Goal: Information Seeking & Learning: Learn about a topic

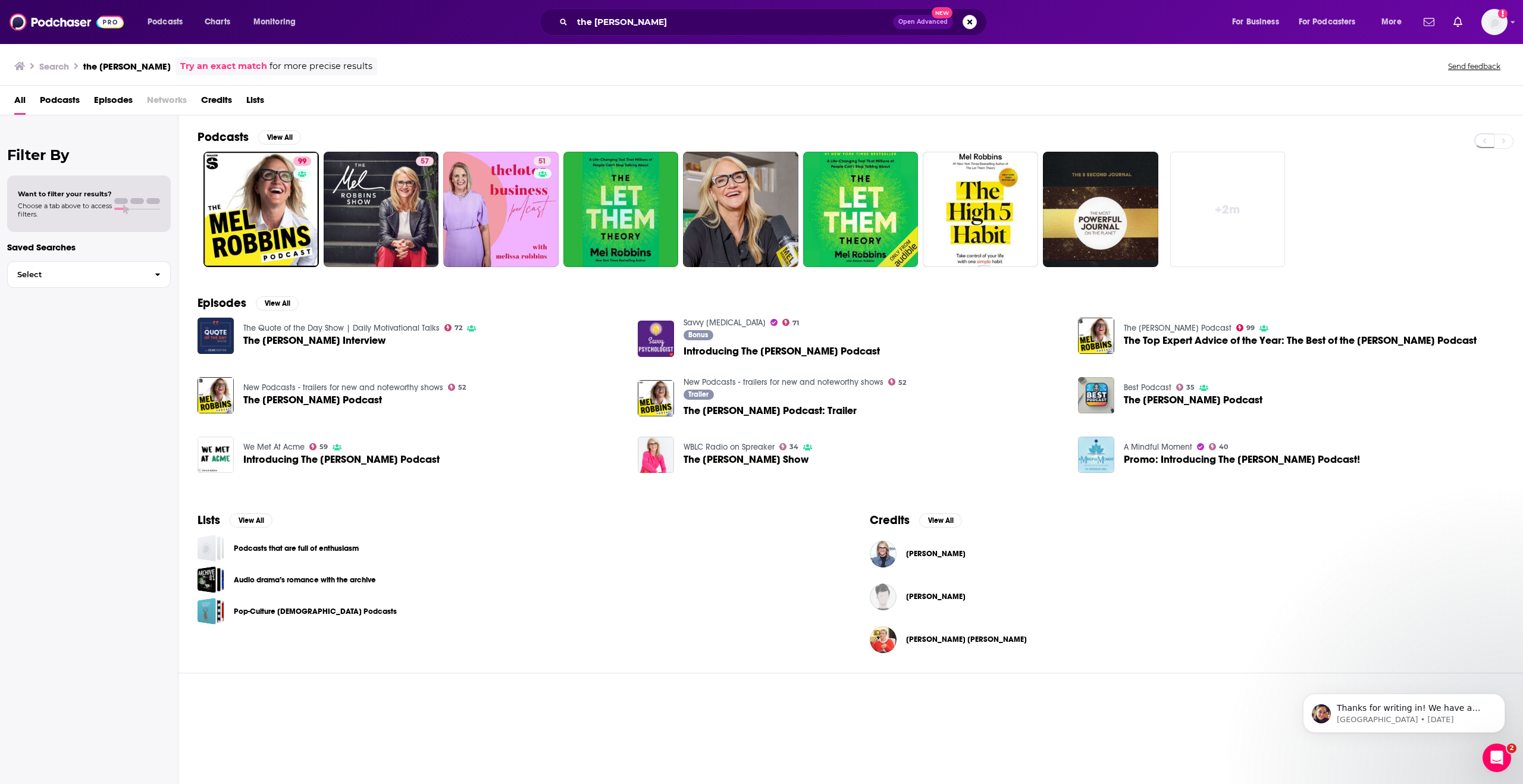
click at [605, 10] on div "the [PERSON_NAME] Open Advanced New" at bounding box center [763, 22] width 447 height 27
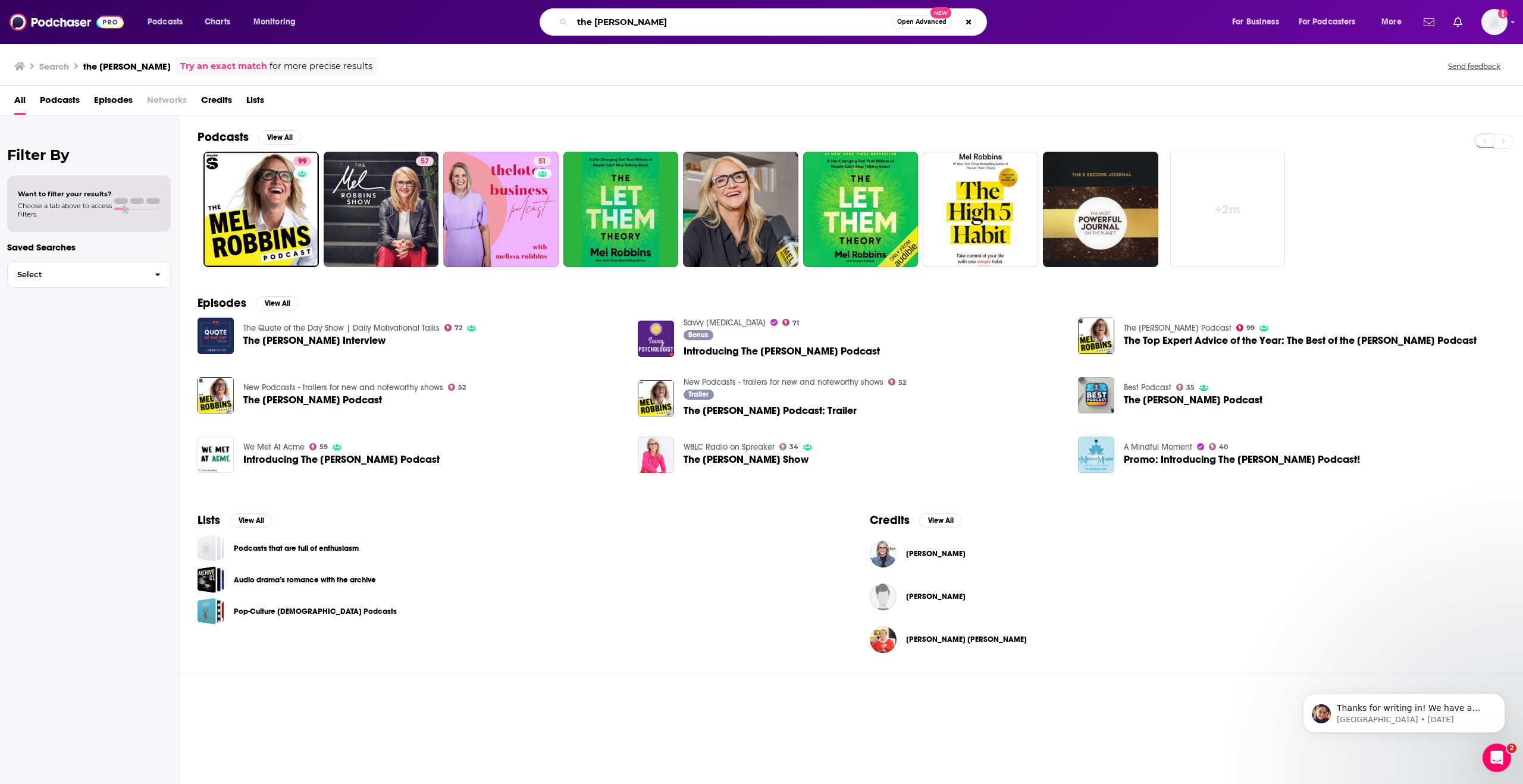
click at [606, 18] on input "the [PERSON_NAME]" at bounding box center [731, 22] width 320 height 19
type input "fantasy footballers"
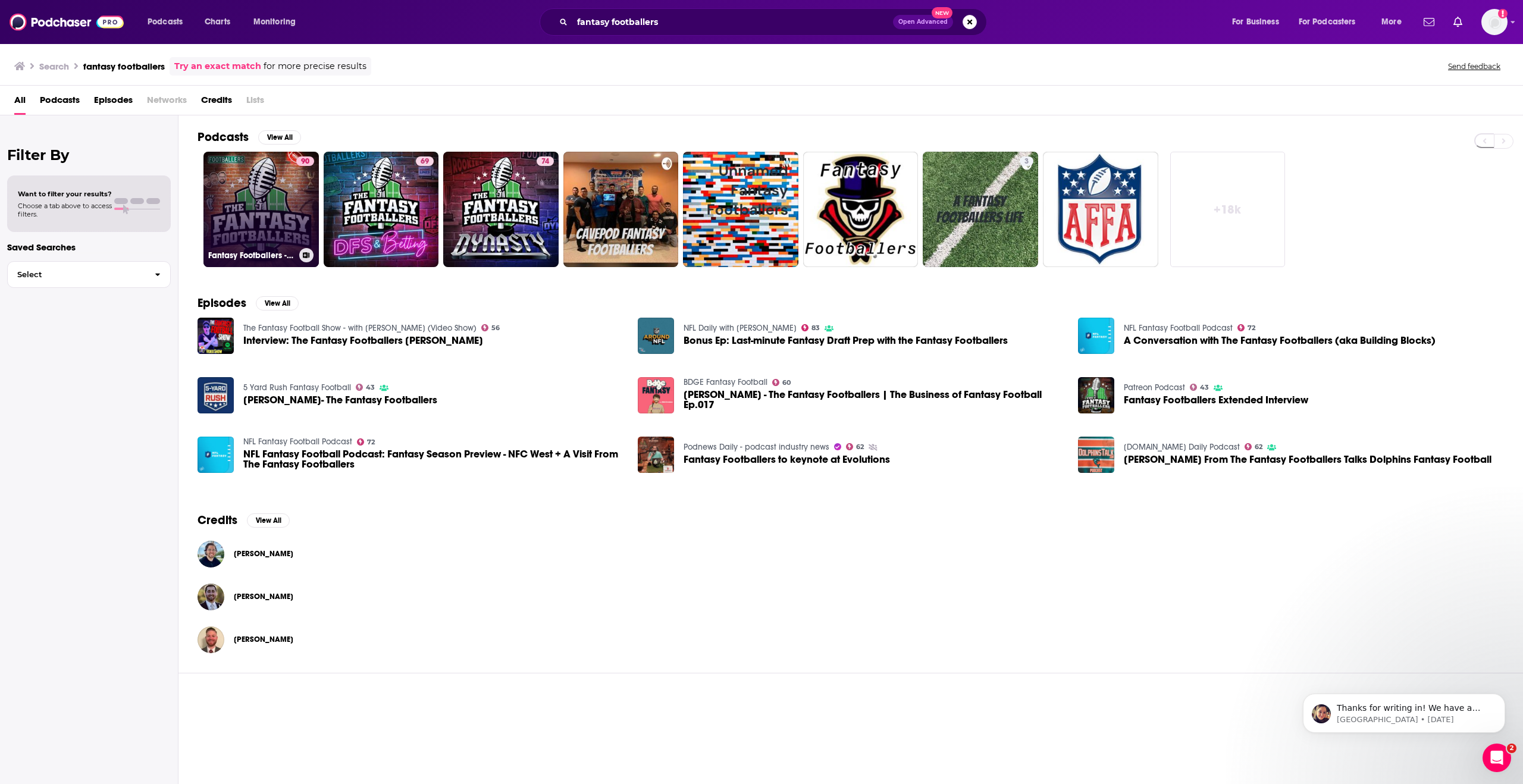
click at [248, 224] on link "90 Fantasy Footballers - Fantasy Football Podcast" at bounding box center [261, 209] width 116 height 116
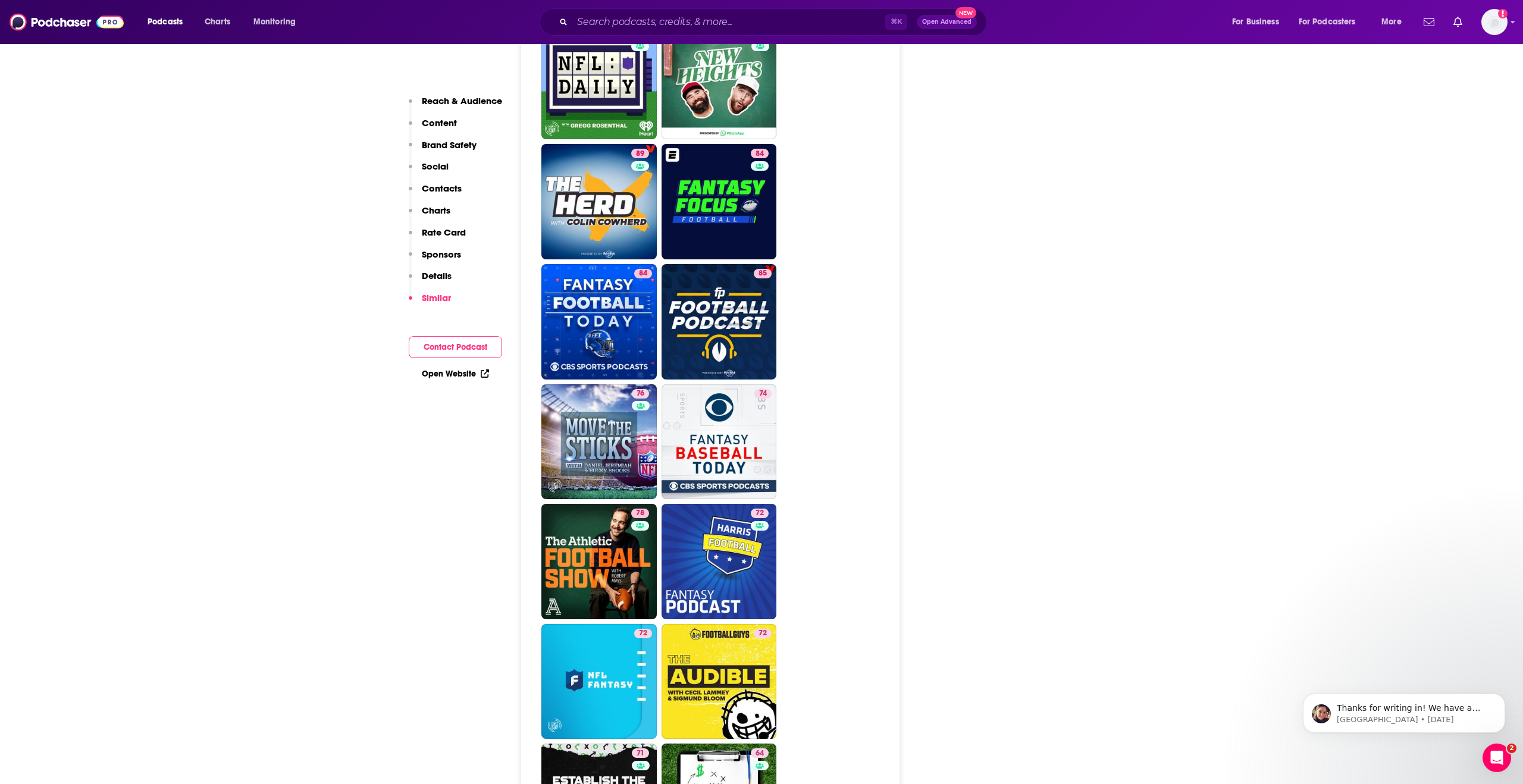
scroll to position [3313, 0]
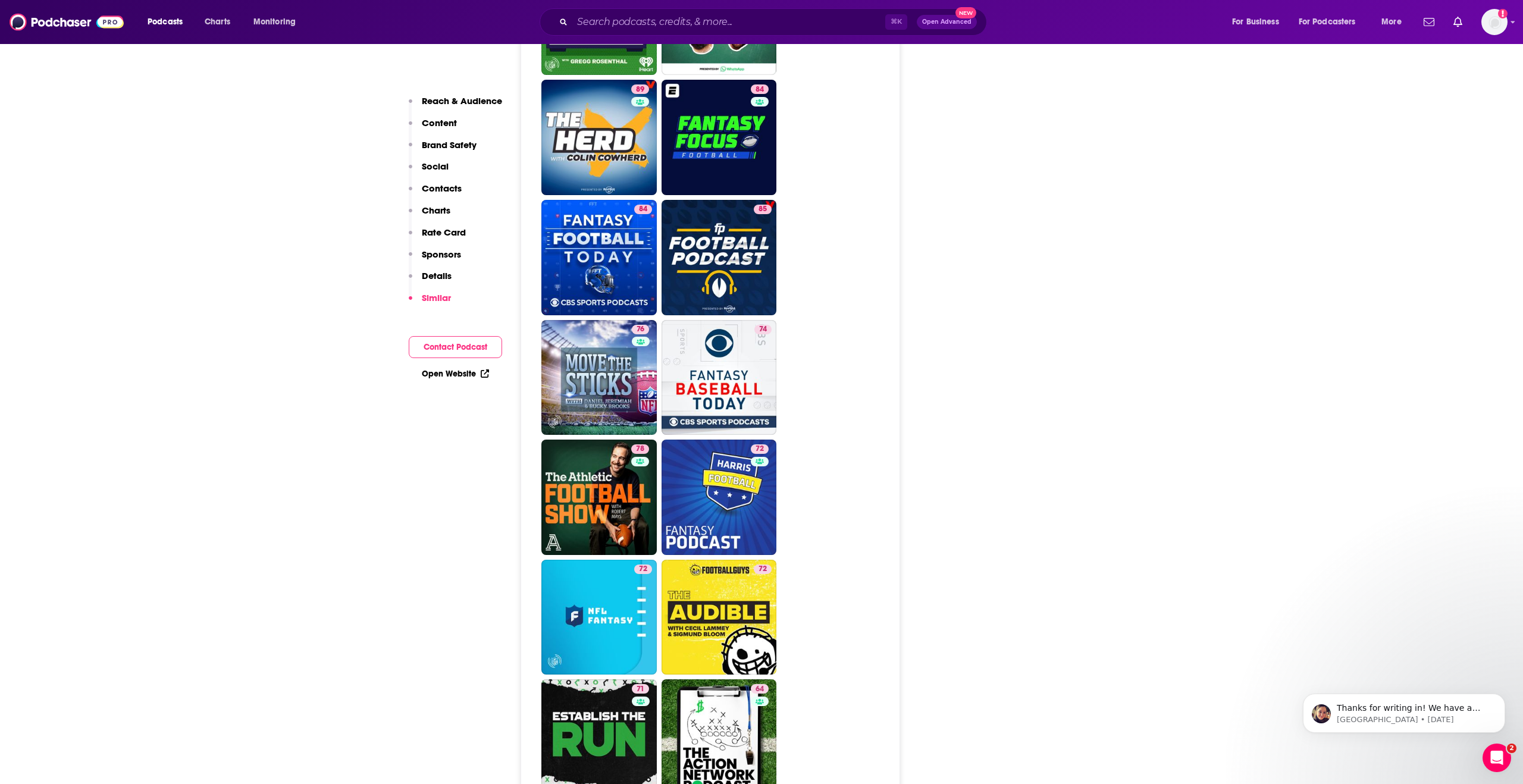
click at [449, 251] on p "Sponsors" at bounding box center [441, 254] width 39 height 11
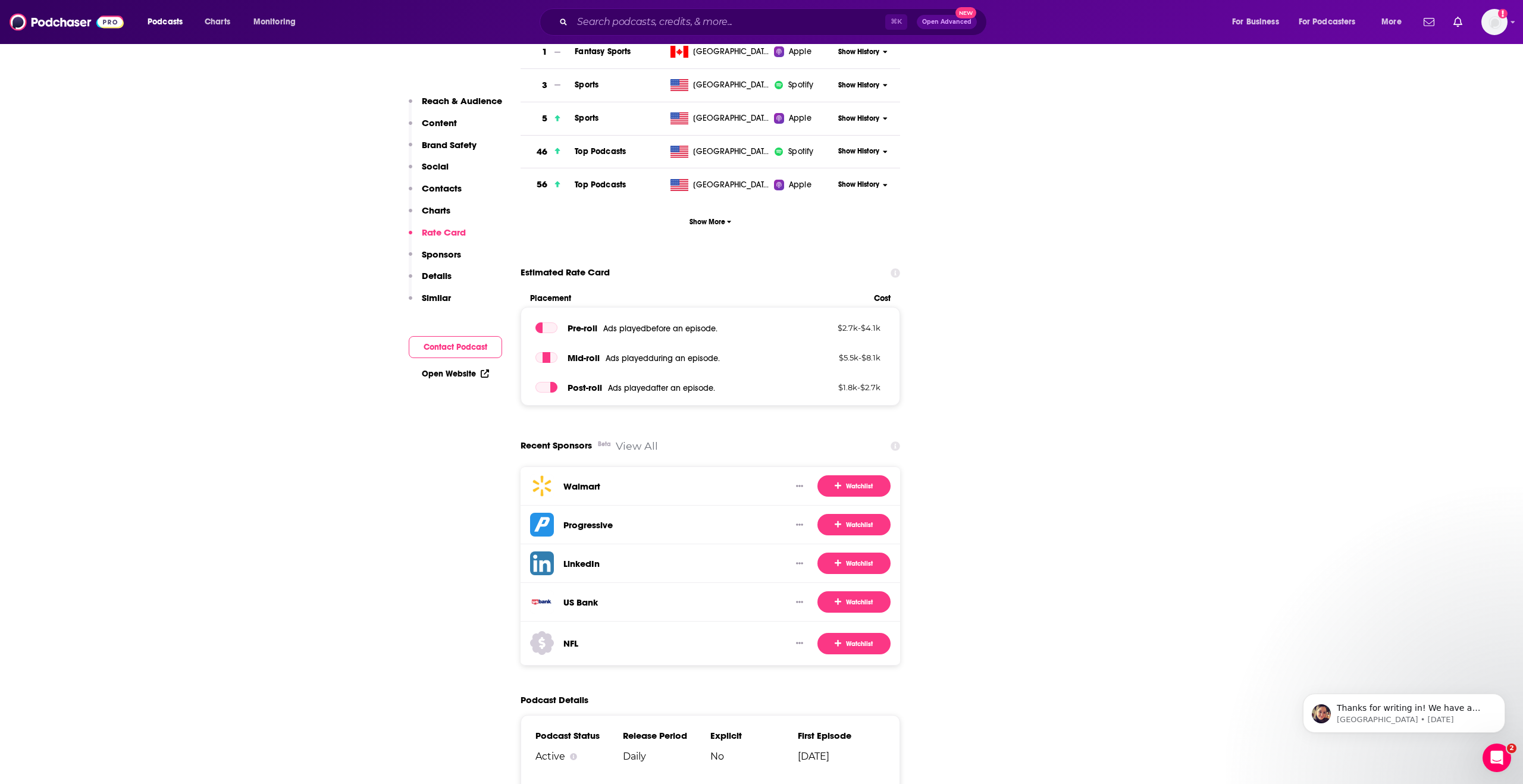
scroll to position [2078, 0]
click at [639, 21] on input "Search podcasts, credits, & more..." at bounding box center [728, 22] width 313 height 19
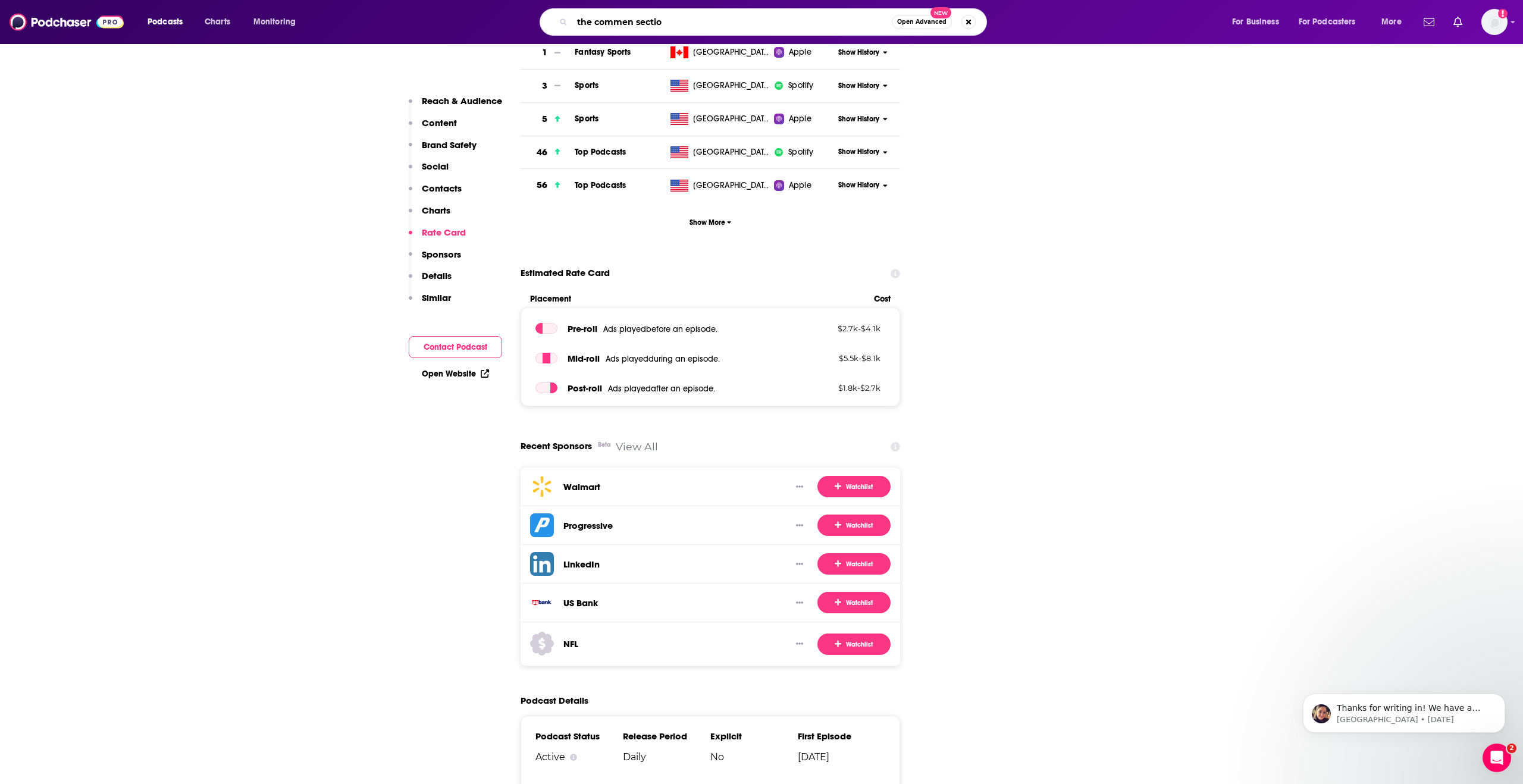
type input "the commen section"
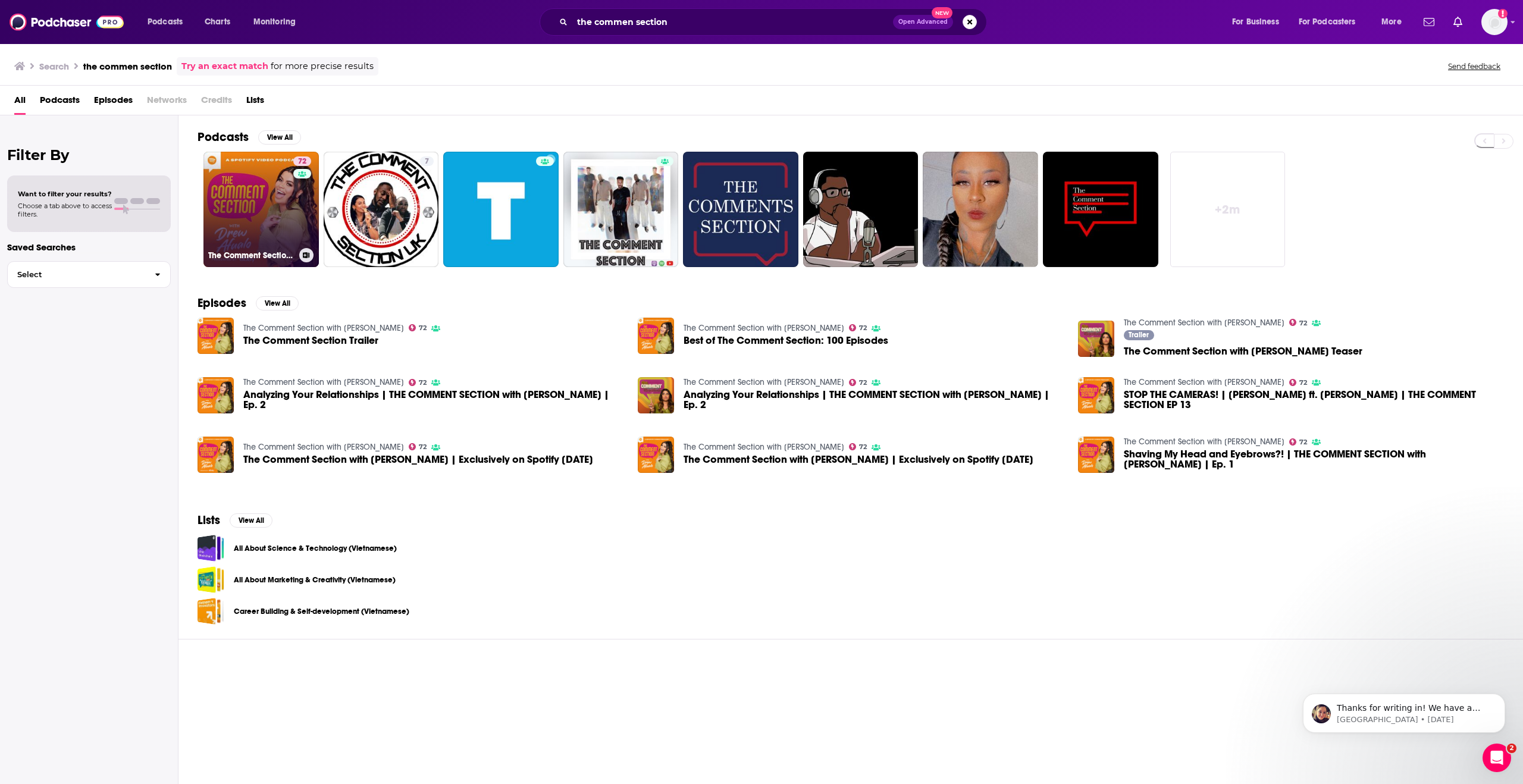
click at [251, 194] on link "72 The Comment Section with [PERSON_NAME]" at bounding box center [261, 209] width 116 height 116
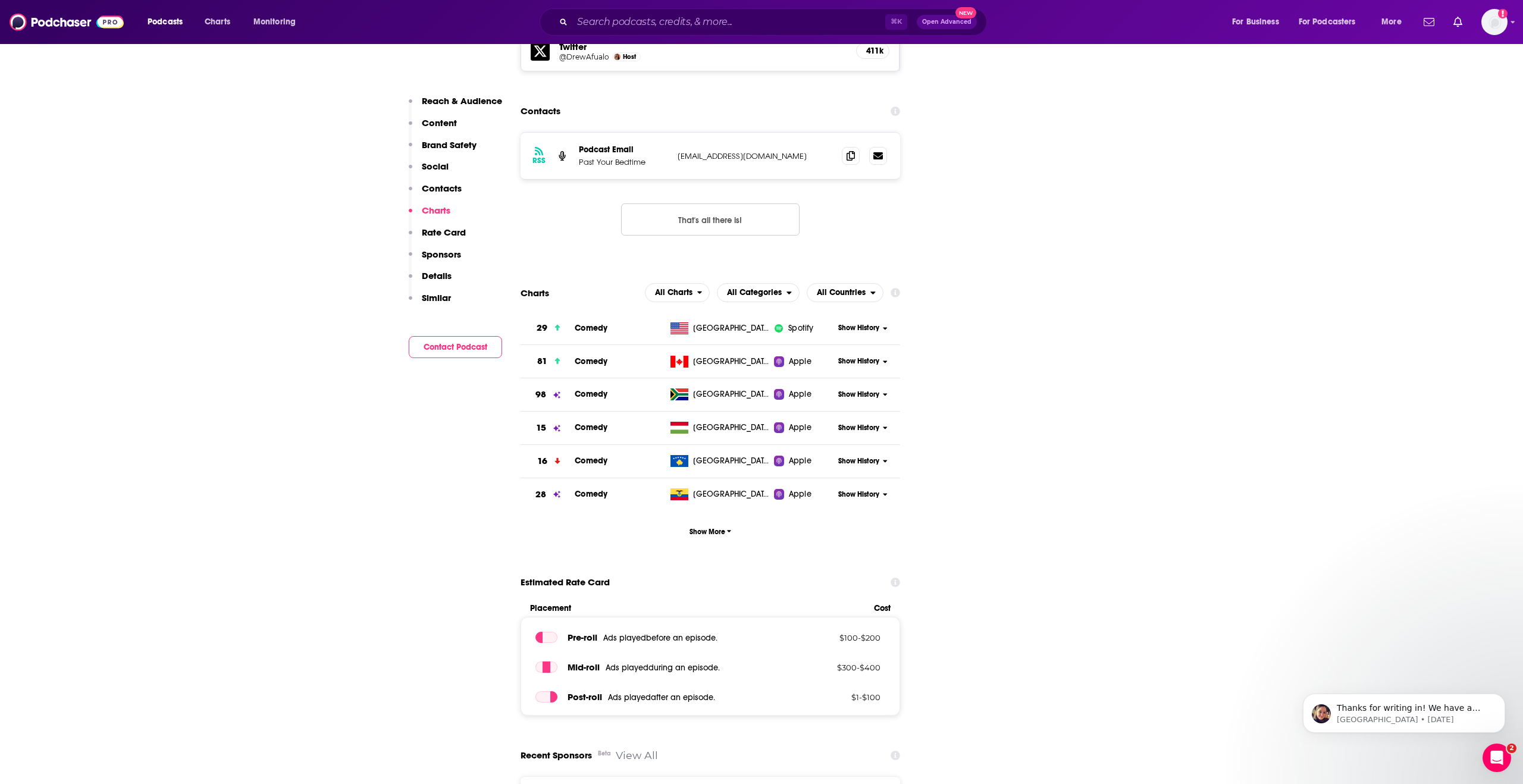
scroll to position [1430, 0]
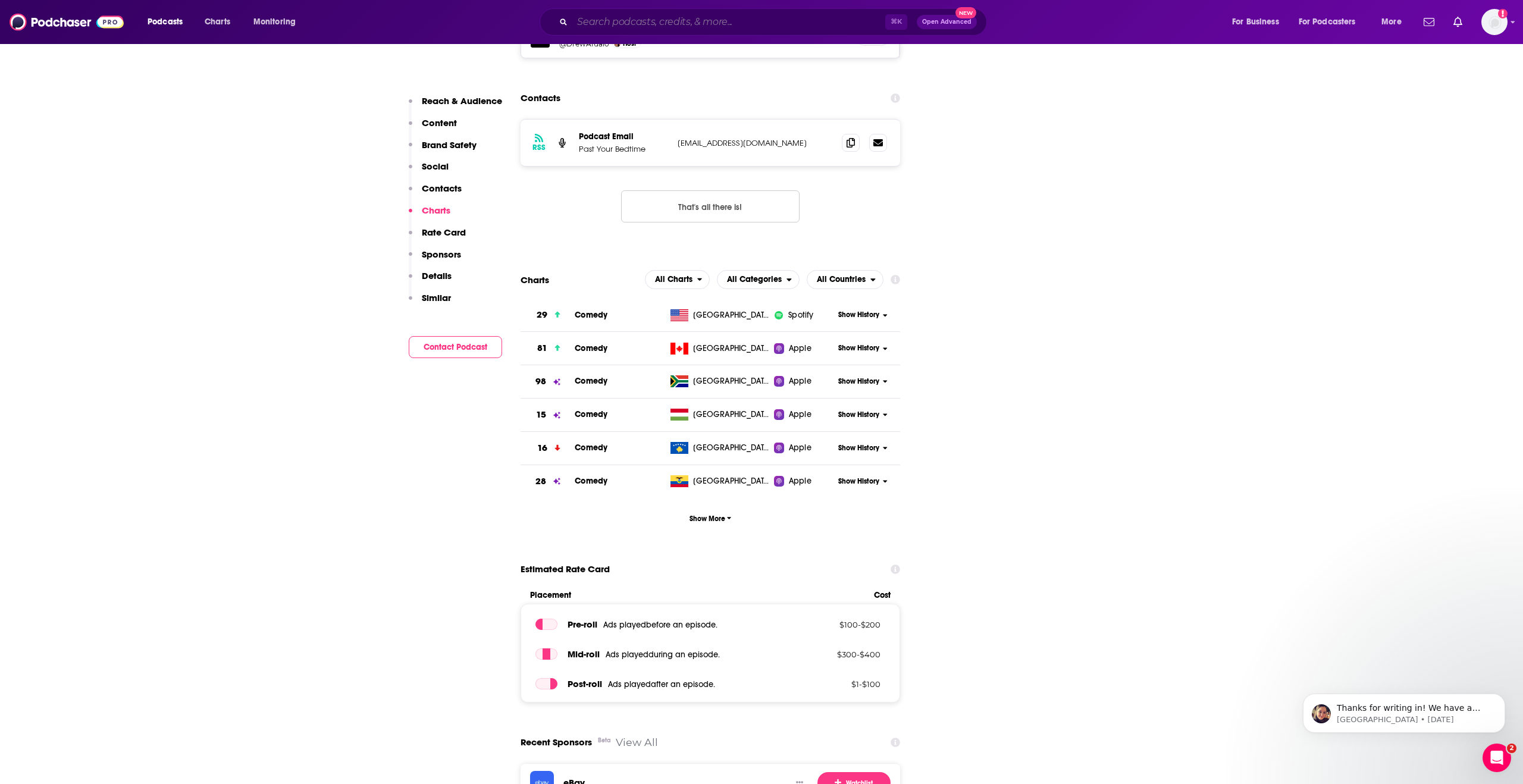
click at [608, 20] on input "Search podcasts, credits, & more..." at bounding box center [728, 22] width 313 height 19
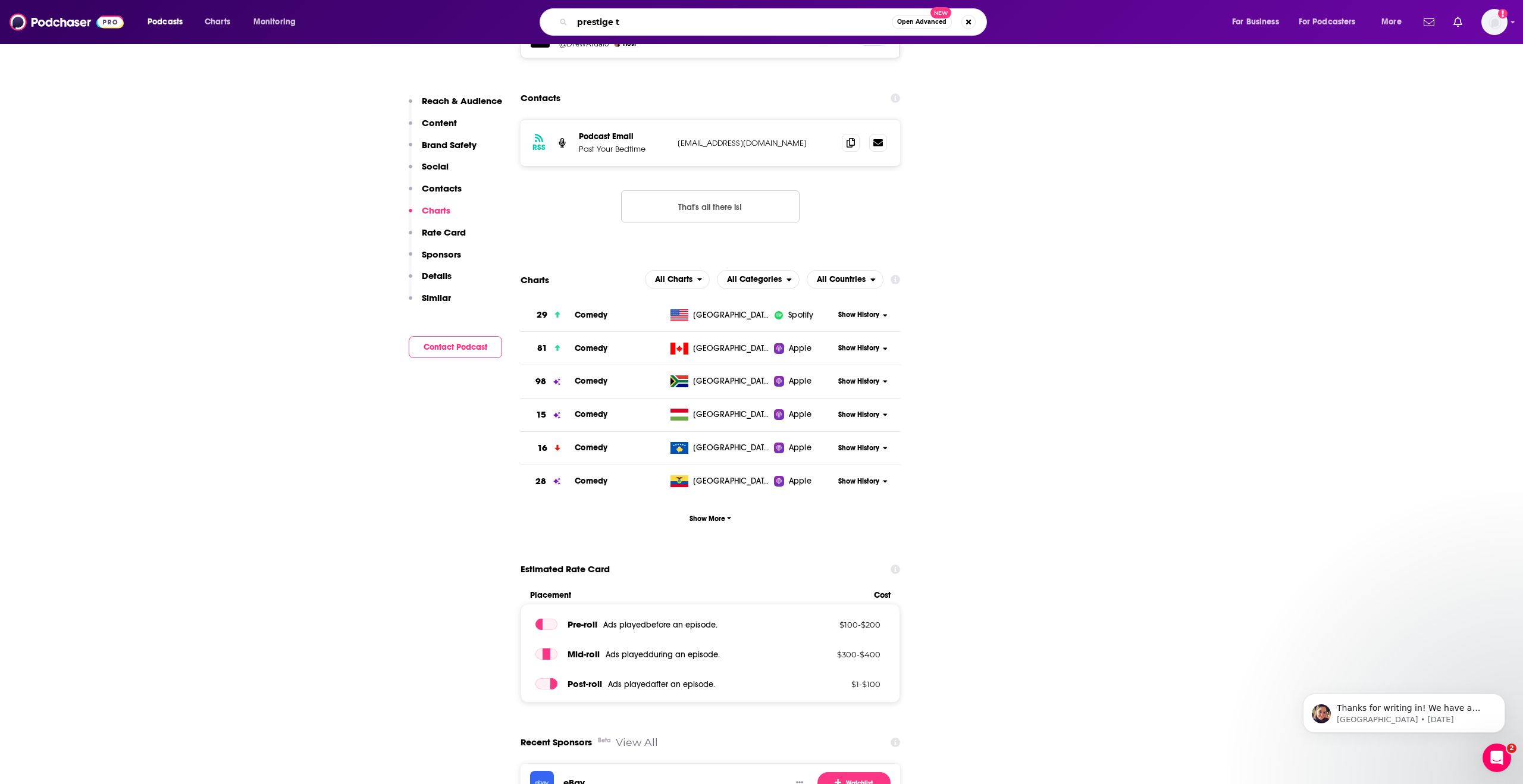
type input "prestige tv"
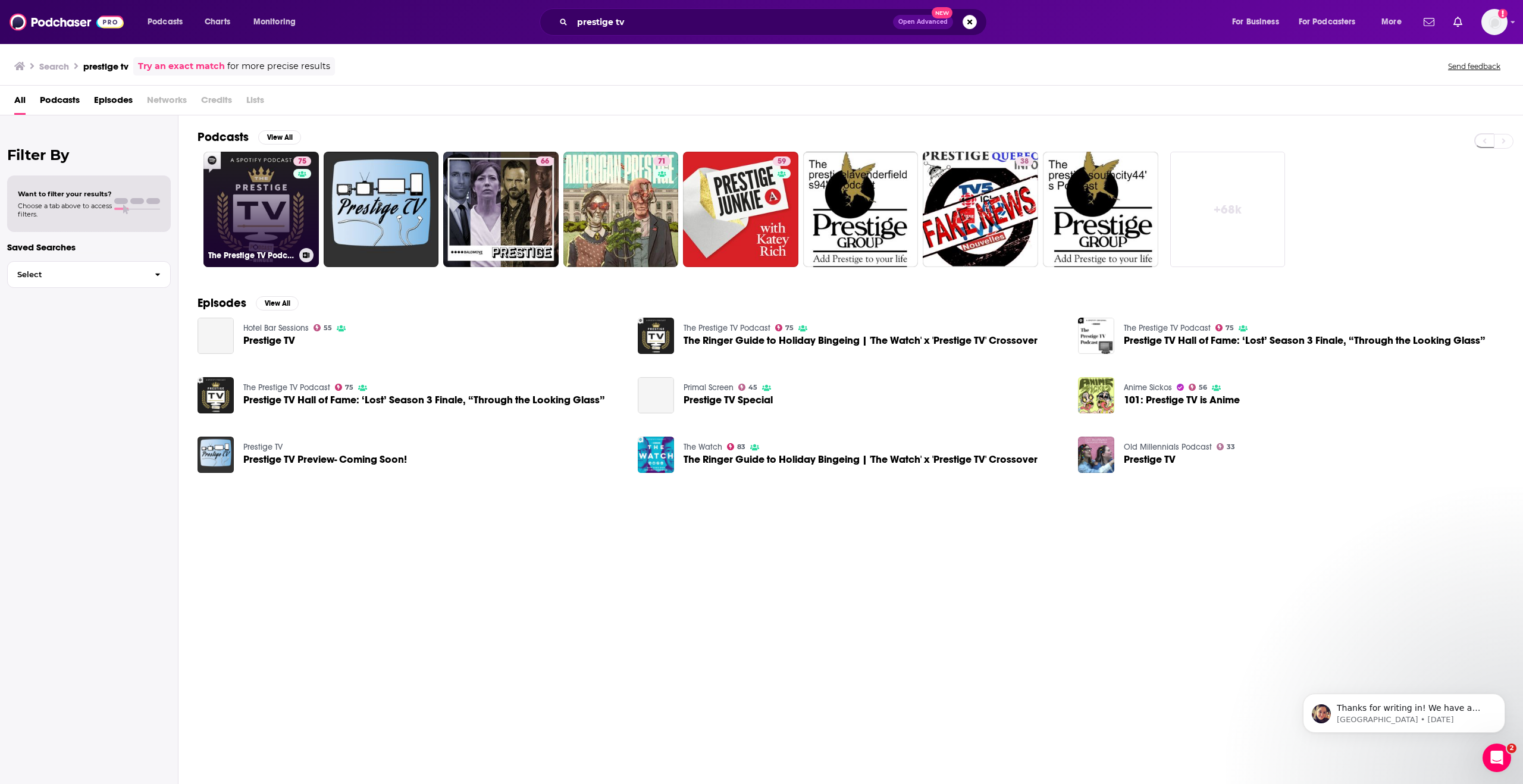
click at [267, 196] on link "75 The Prestige TV Podcast" at bounding box center [261, 209] width 116 height 116
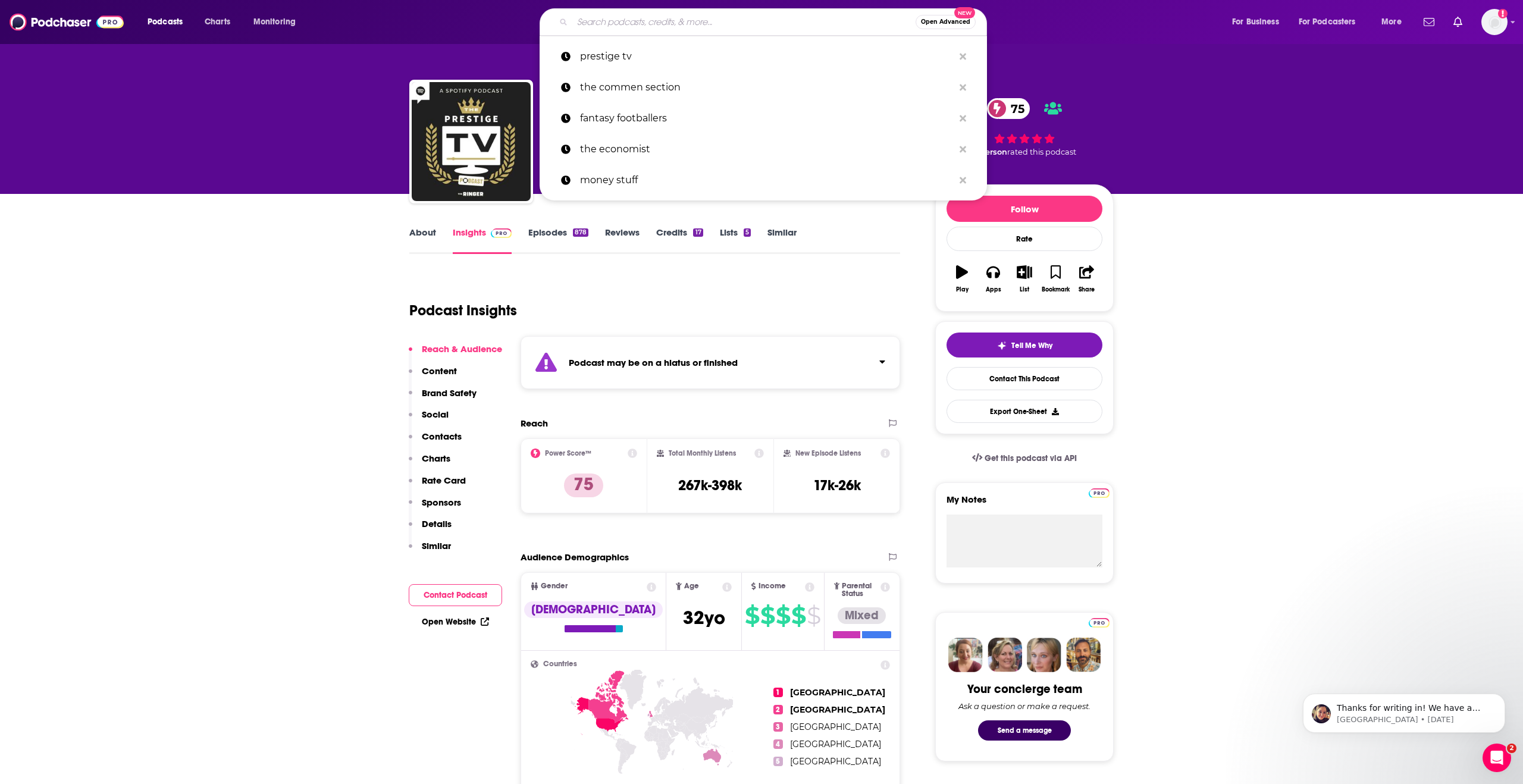
click at [668, 18] on input "Search podcasts, credits, & more..." at bounding box center [743, 22] width 343 height 19
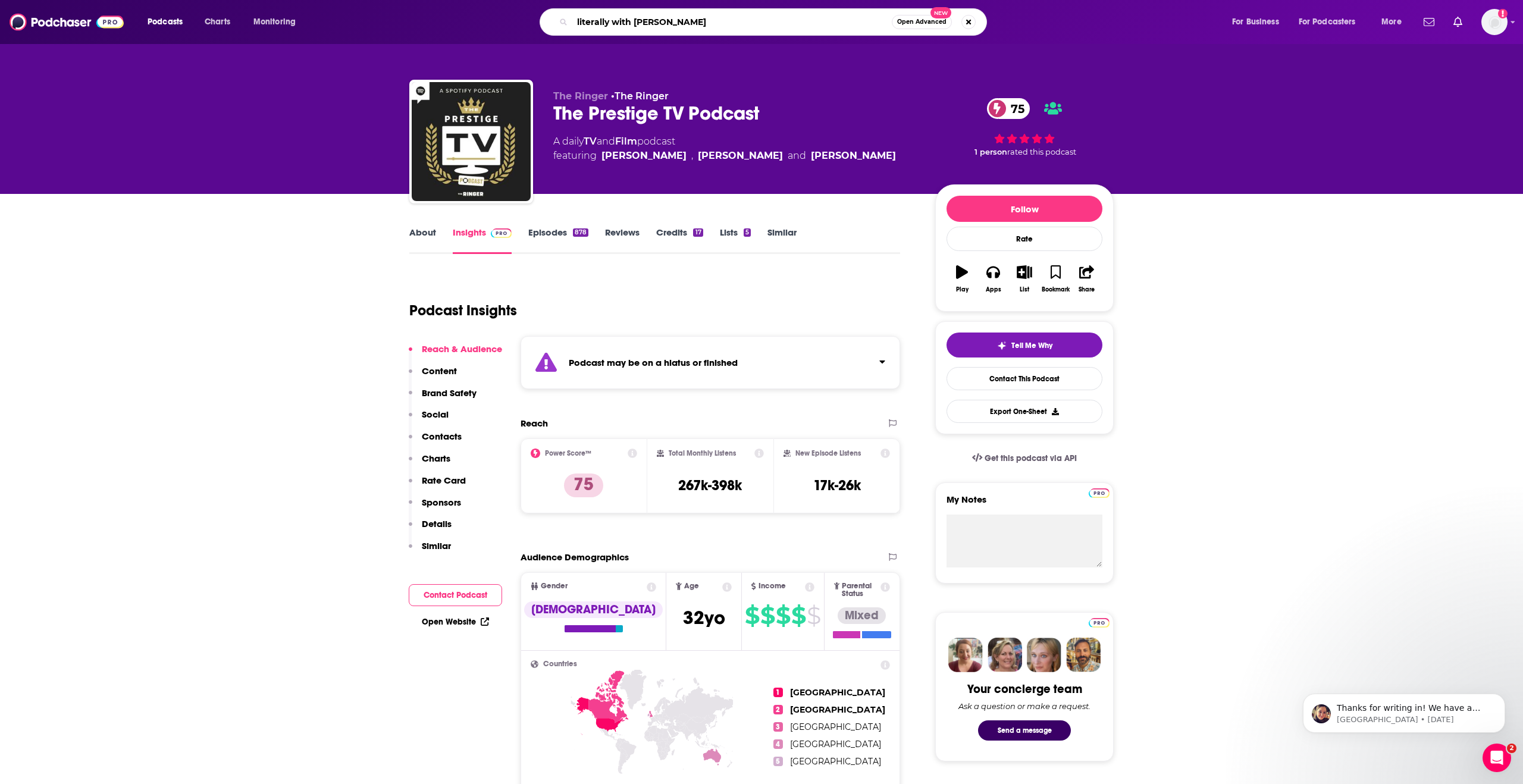
type input "literally with [PERSON_NAME]"
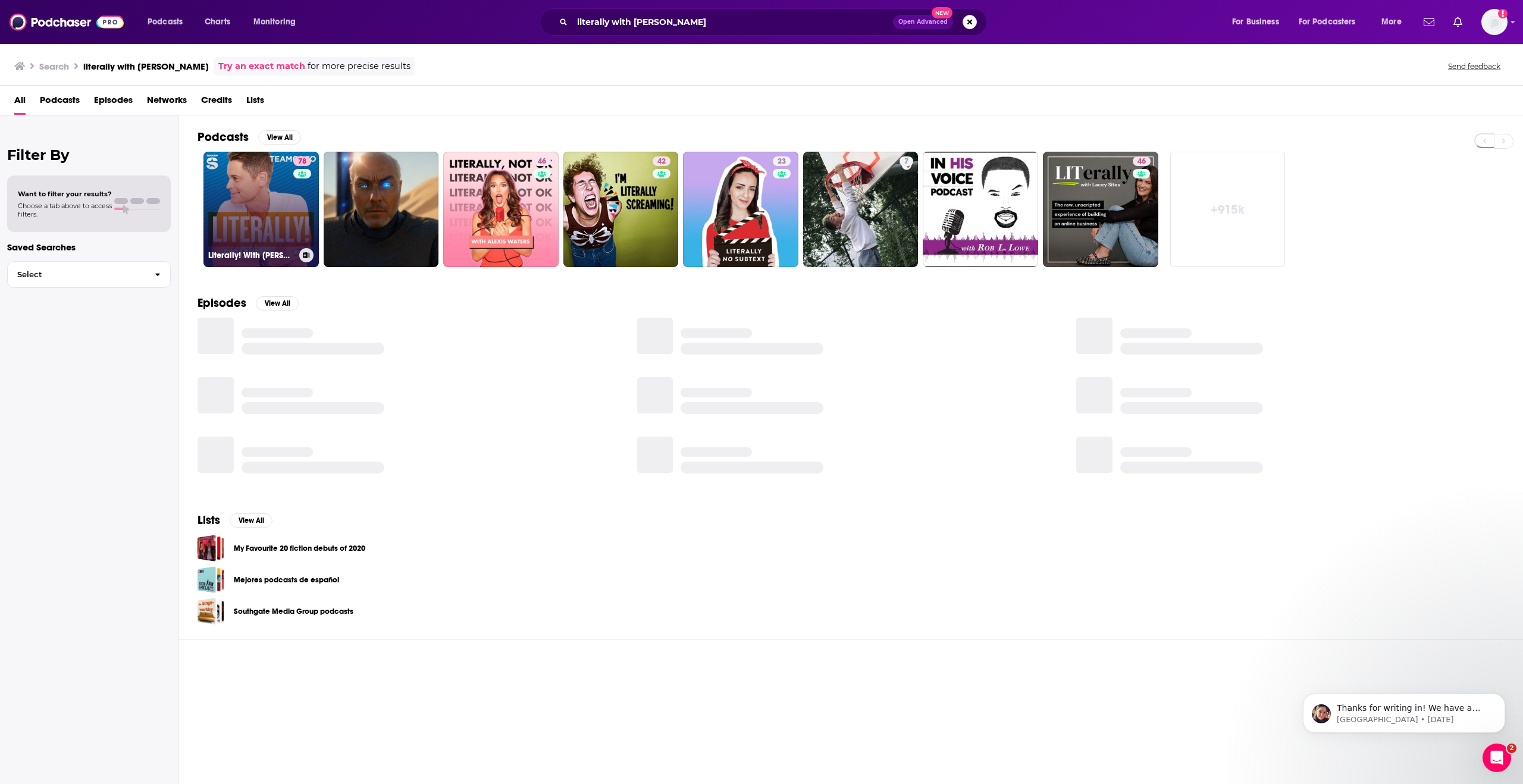
click at [231, 195] on link "78 Literally! With [PERSON_NAME]" at bounding box center [261, 209] width 116 height 116
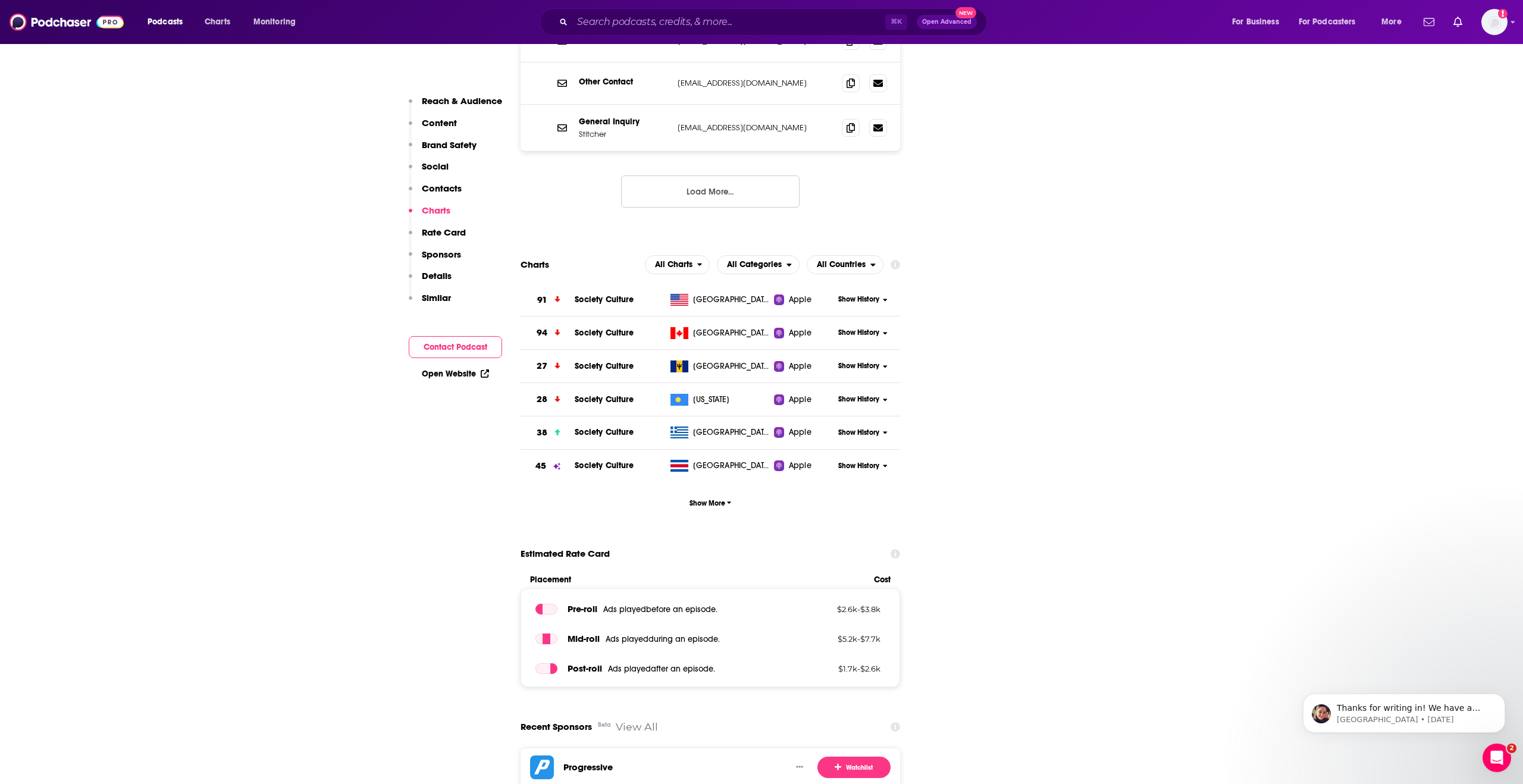
scroll to position [1674, 0]
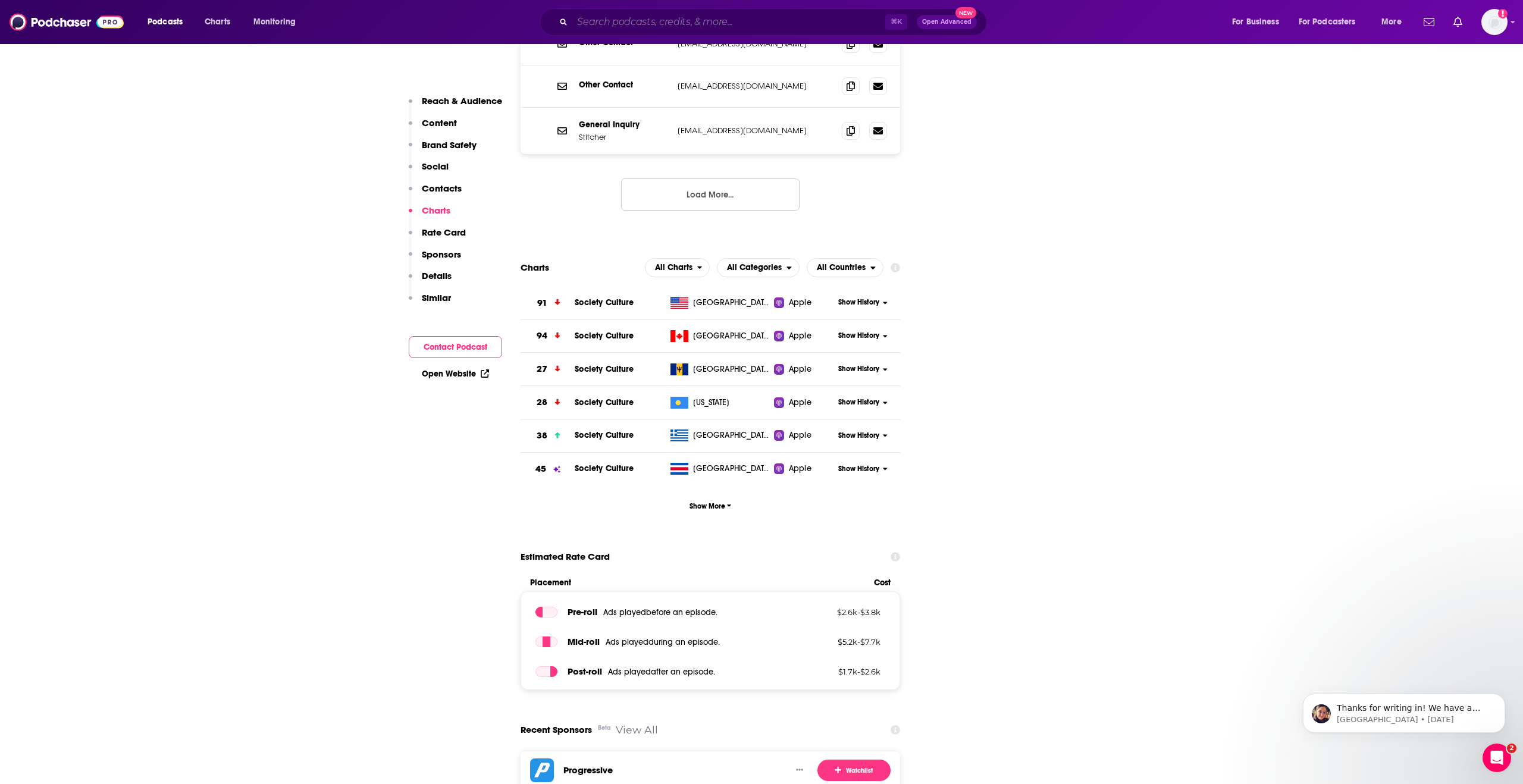
click at [647, 23] on input "Search podcasts, credits, & more..." at bounding box center [728, 22] width 313 height 19
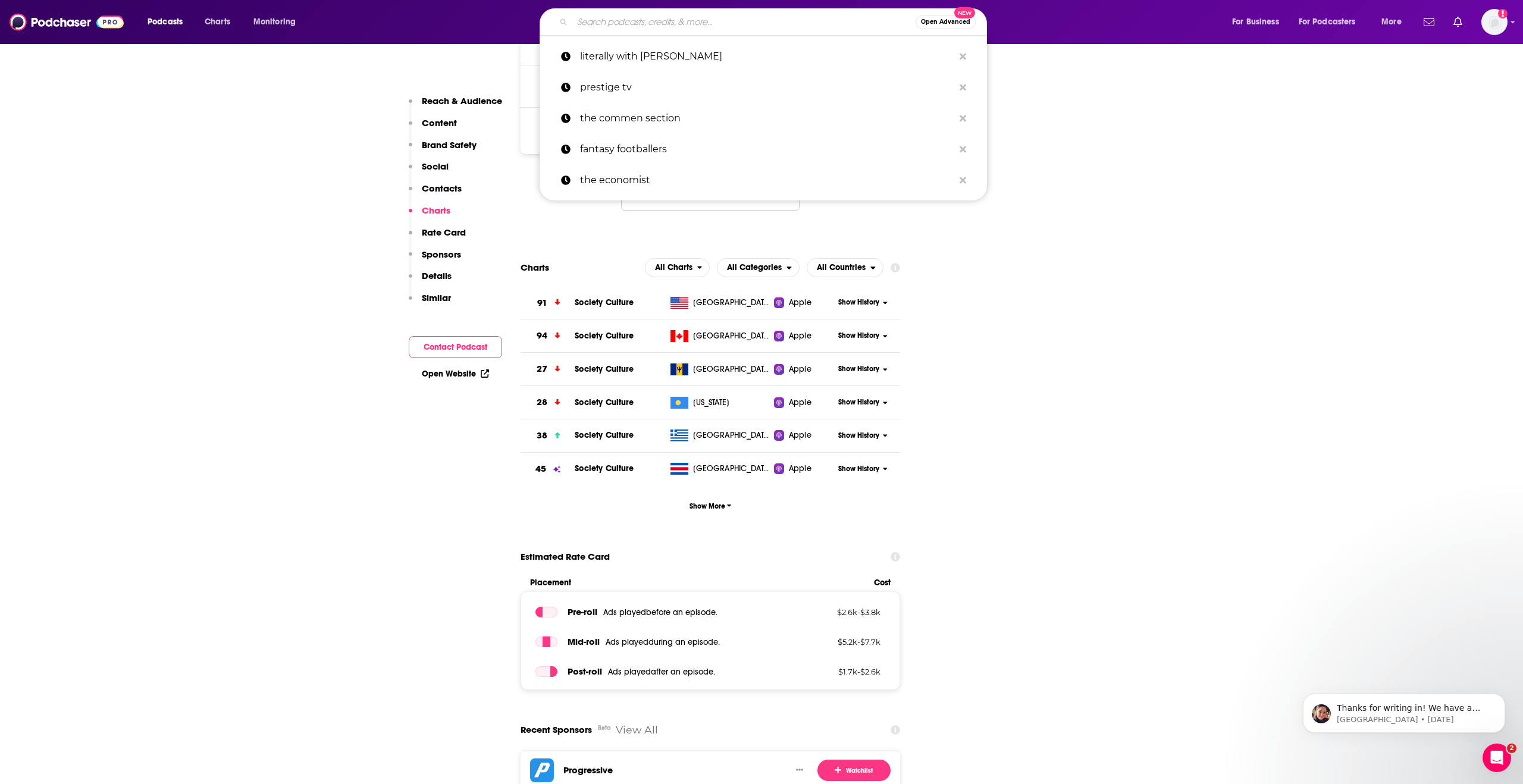
type input "o"
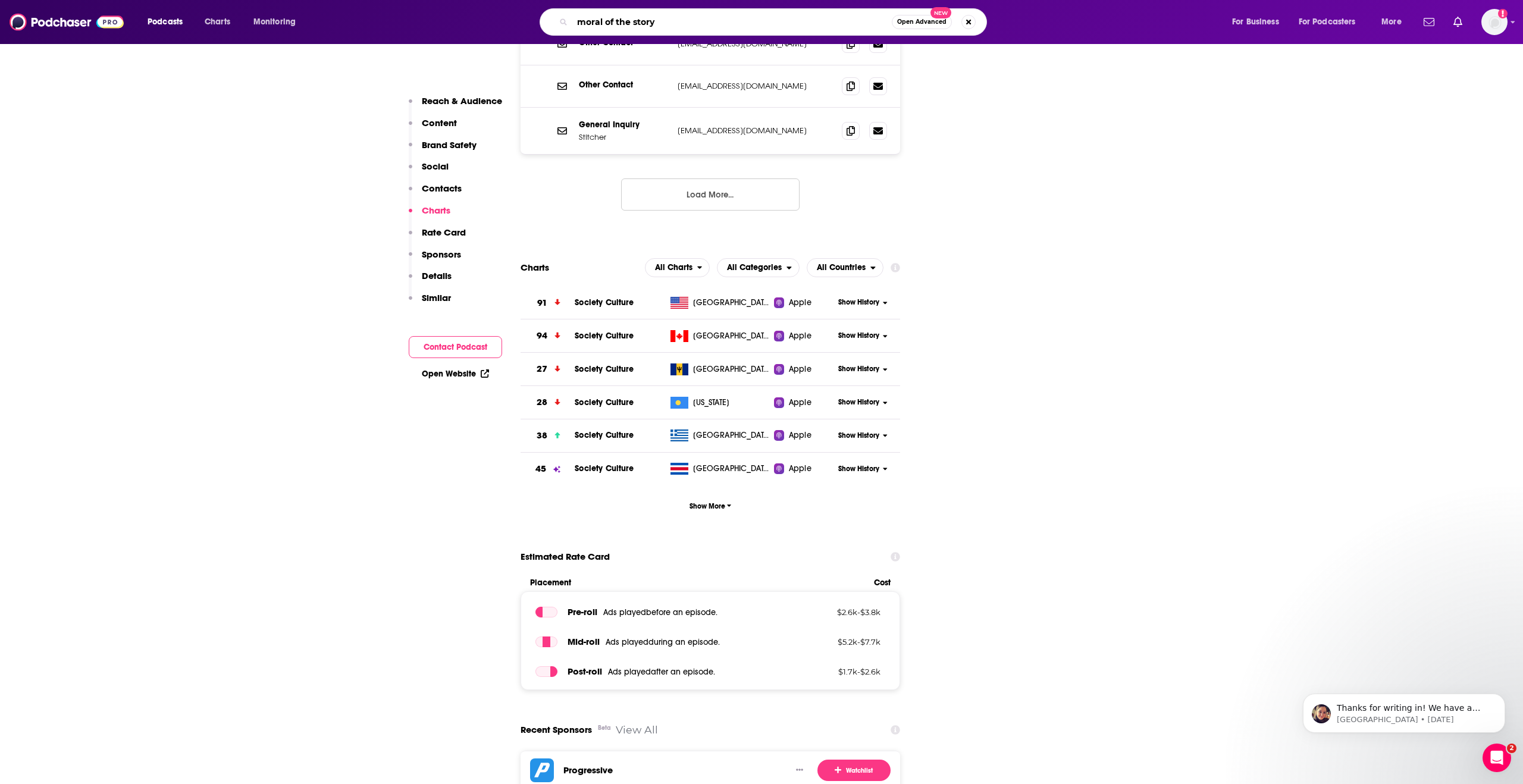
type input "moral of the story"
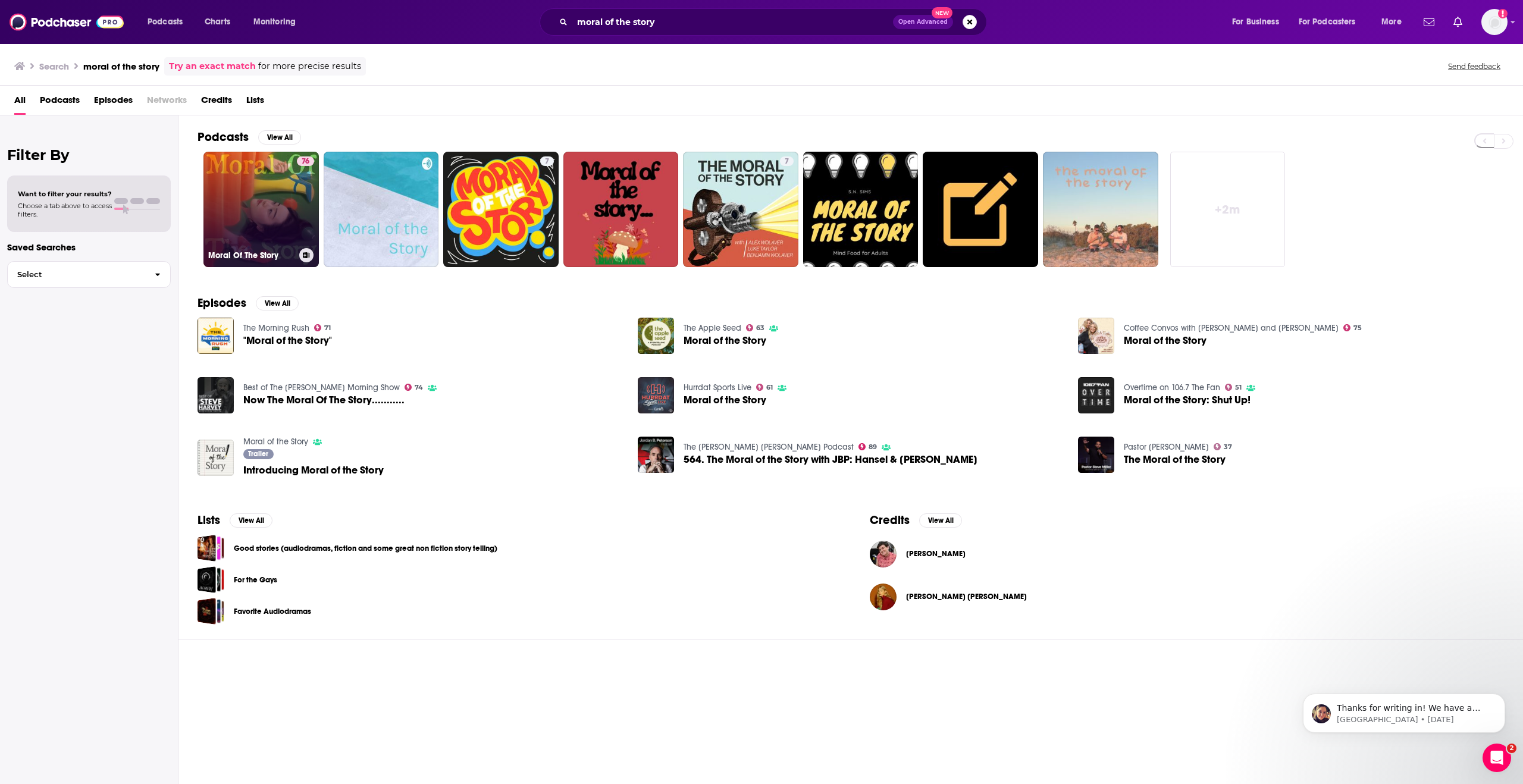
click at [255, 208] on link "76 Moral Of The Story" at bounding box center [261, 209] width 116 height 116
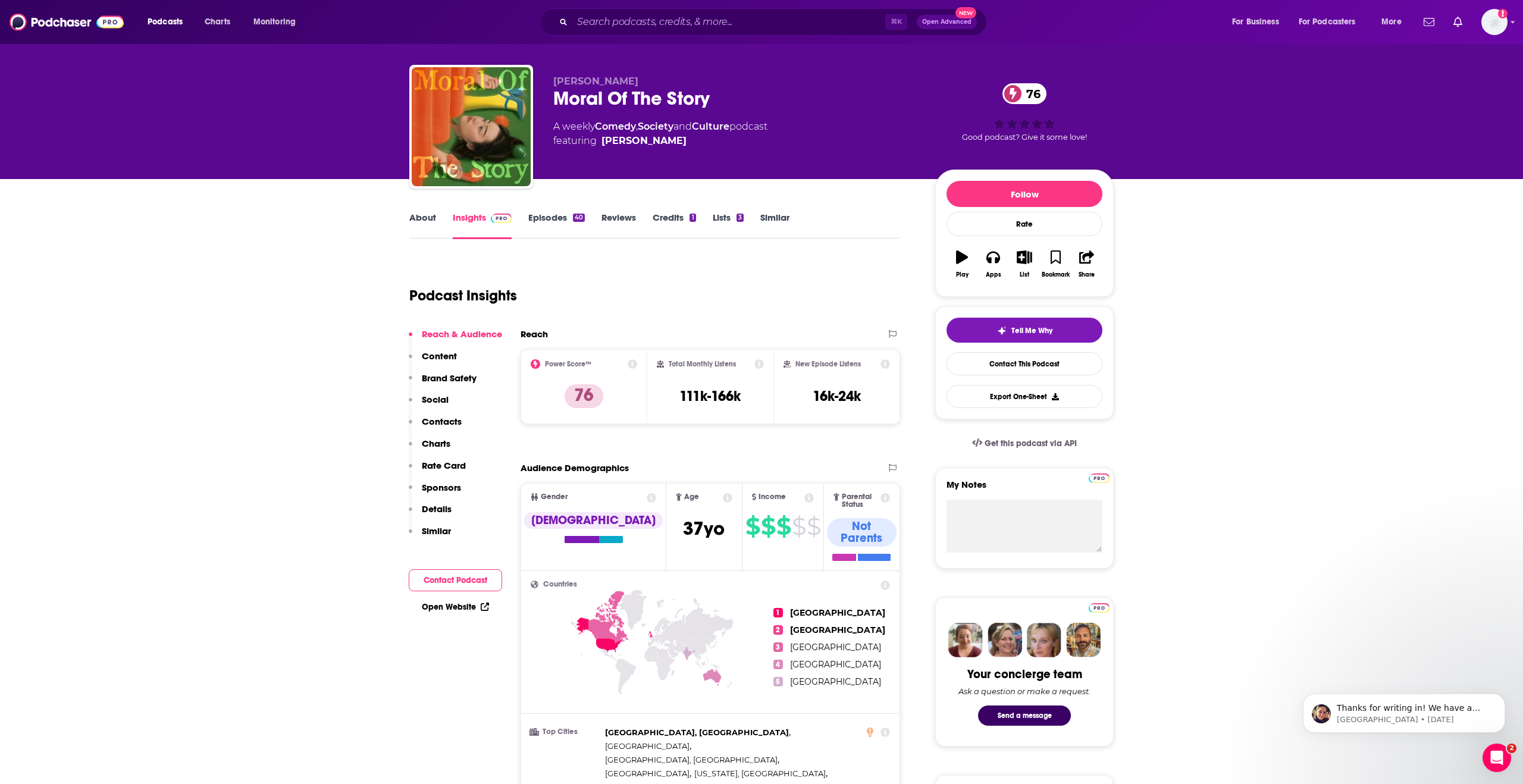
scroll to position [14, 0]
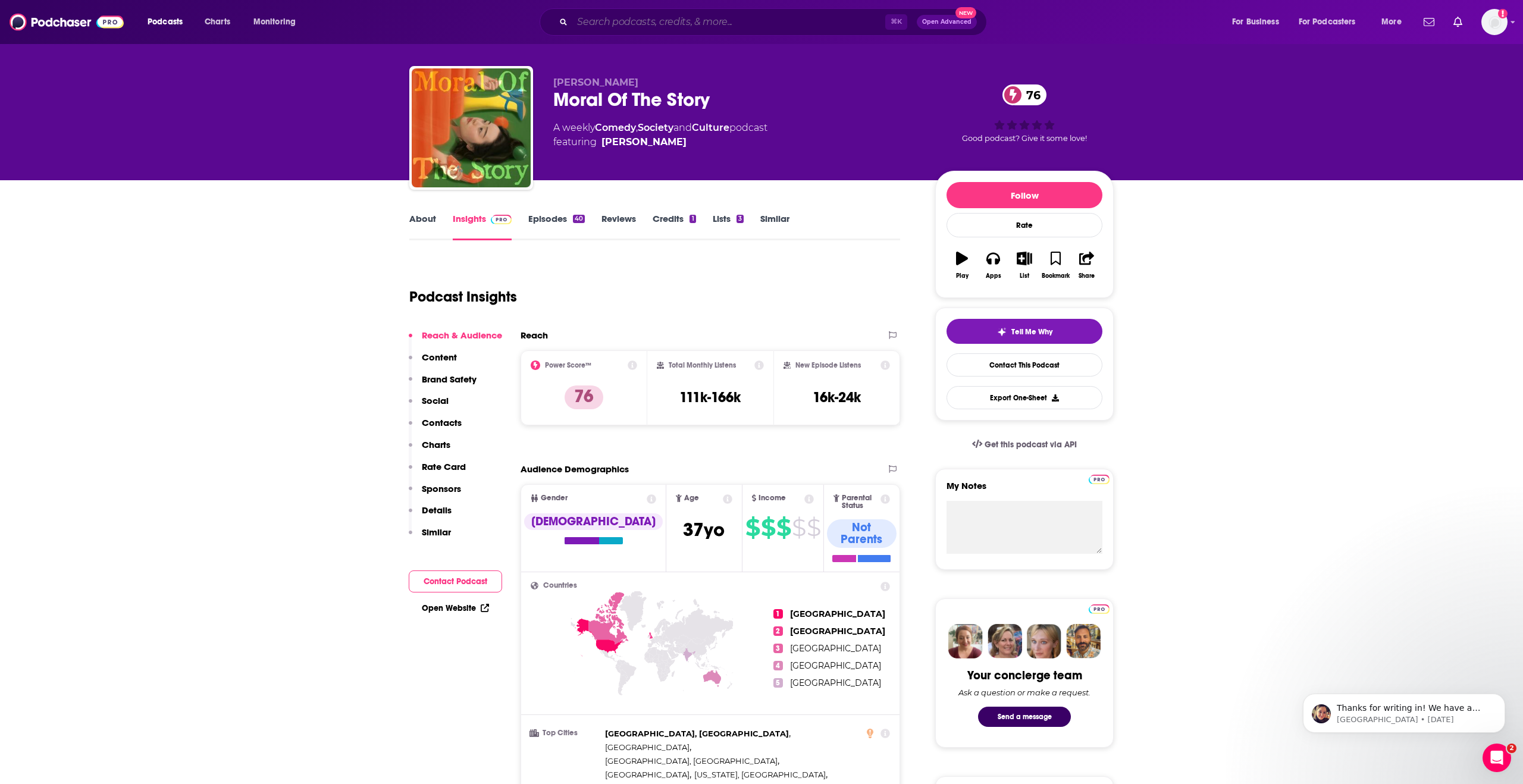
click at [625, 20] on input "Search podcasts, credits, & more..." at bounding box center [728, 22] width 313 height 19
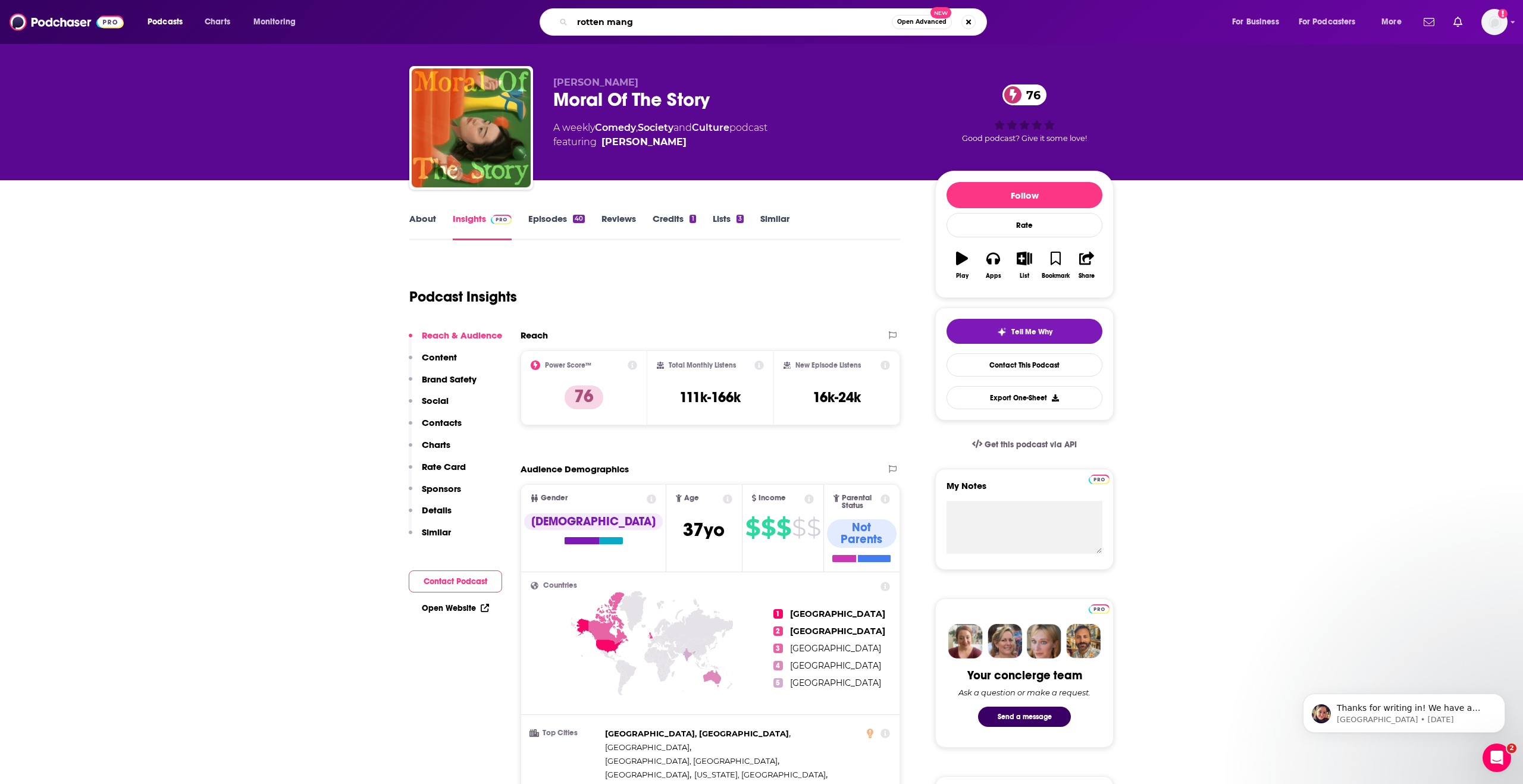
type input "rotten mango"
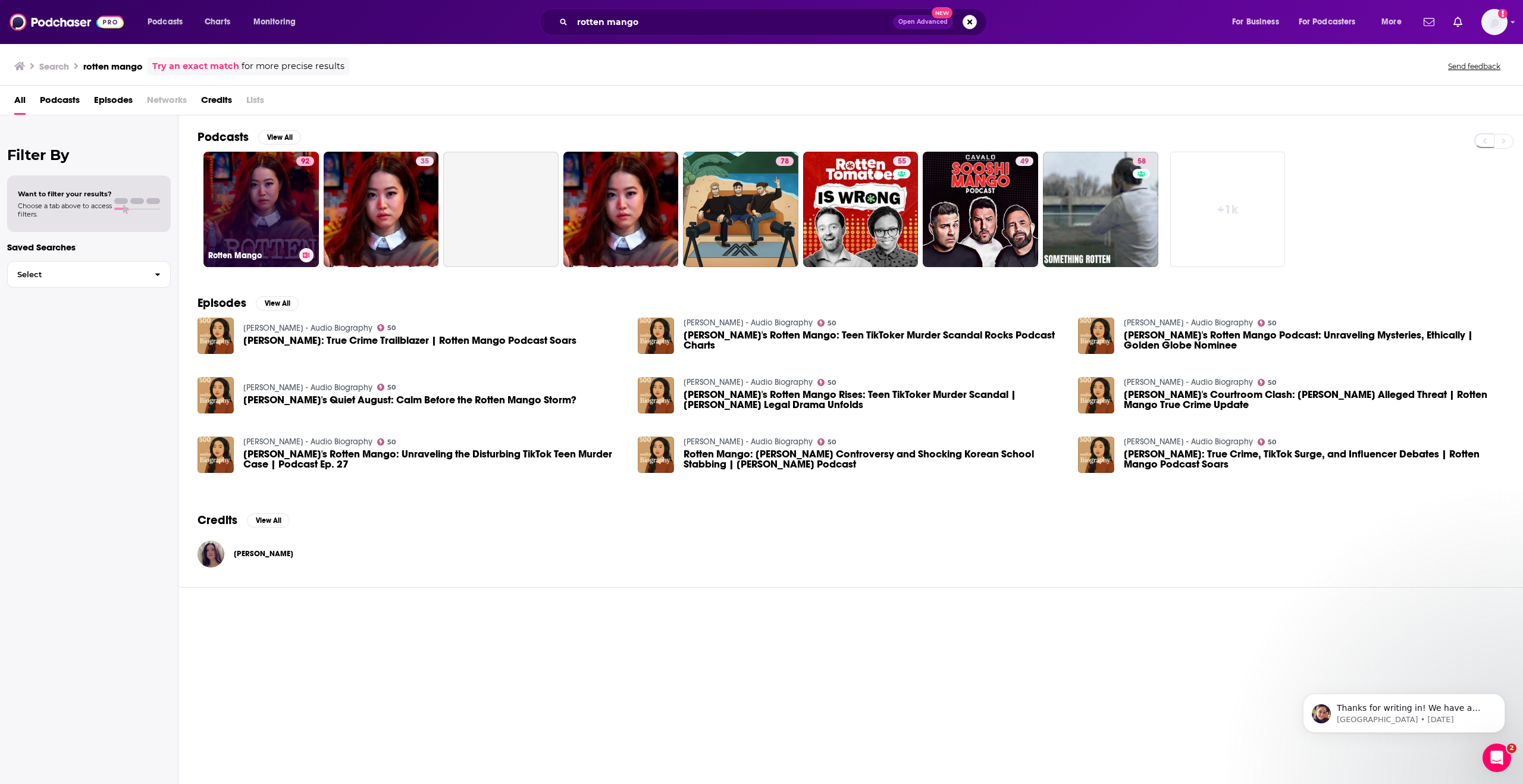
click at [262, 196] on link "92 Rotten Mango" at bounding box center [261, 209] width 116 height 116
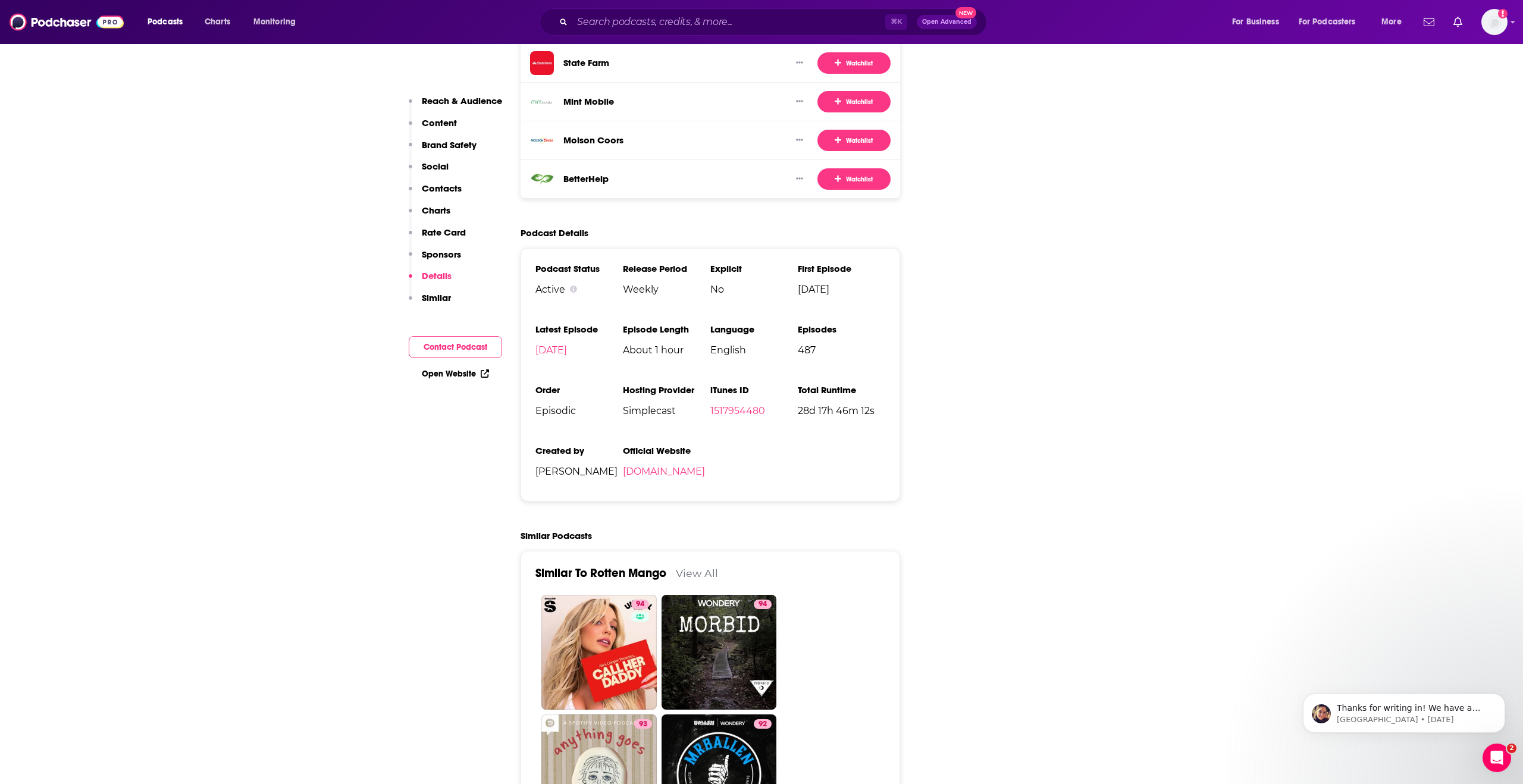
scroll to position [2424, 0]
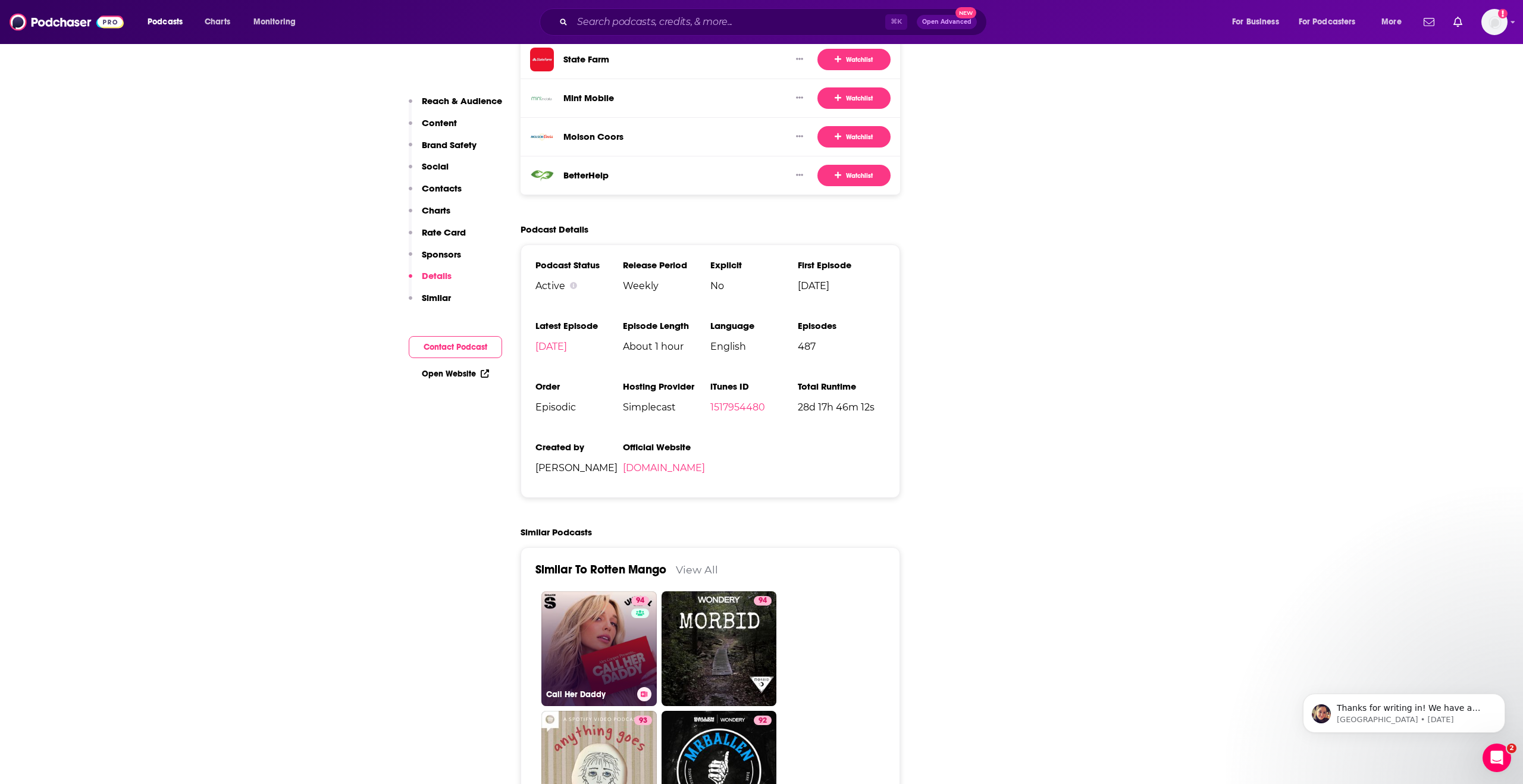
click at [588, 598] on link "94 Call Her Daddy" at bounding box center [598, 649] width 116 height 116
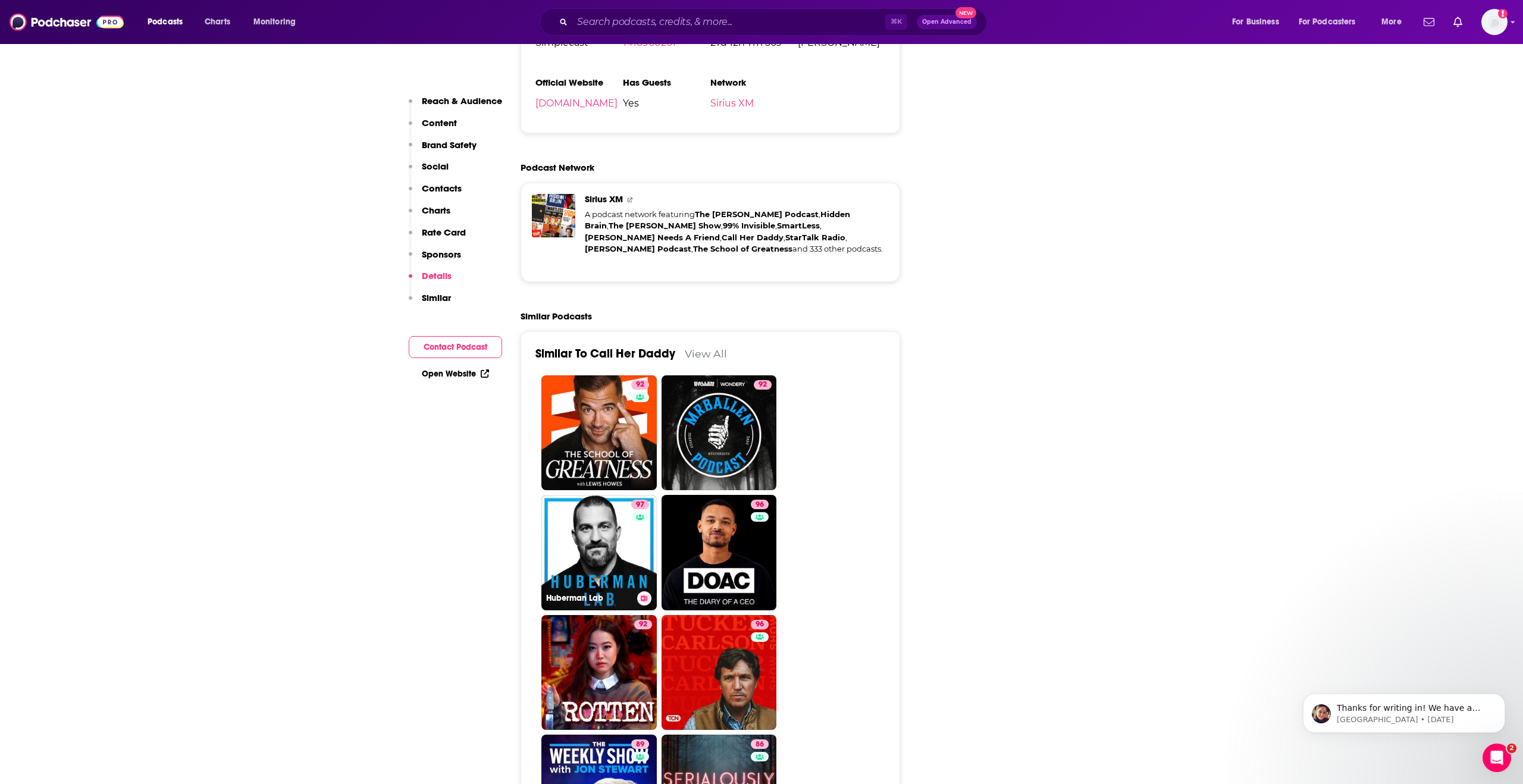
scroll to position [2880, 0]
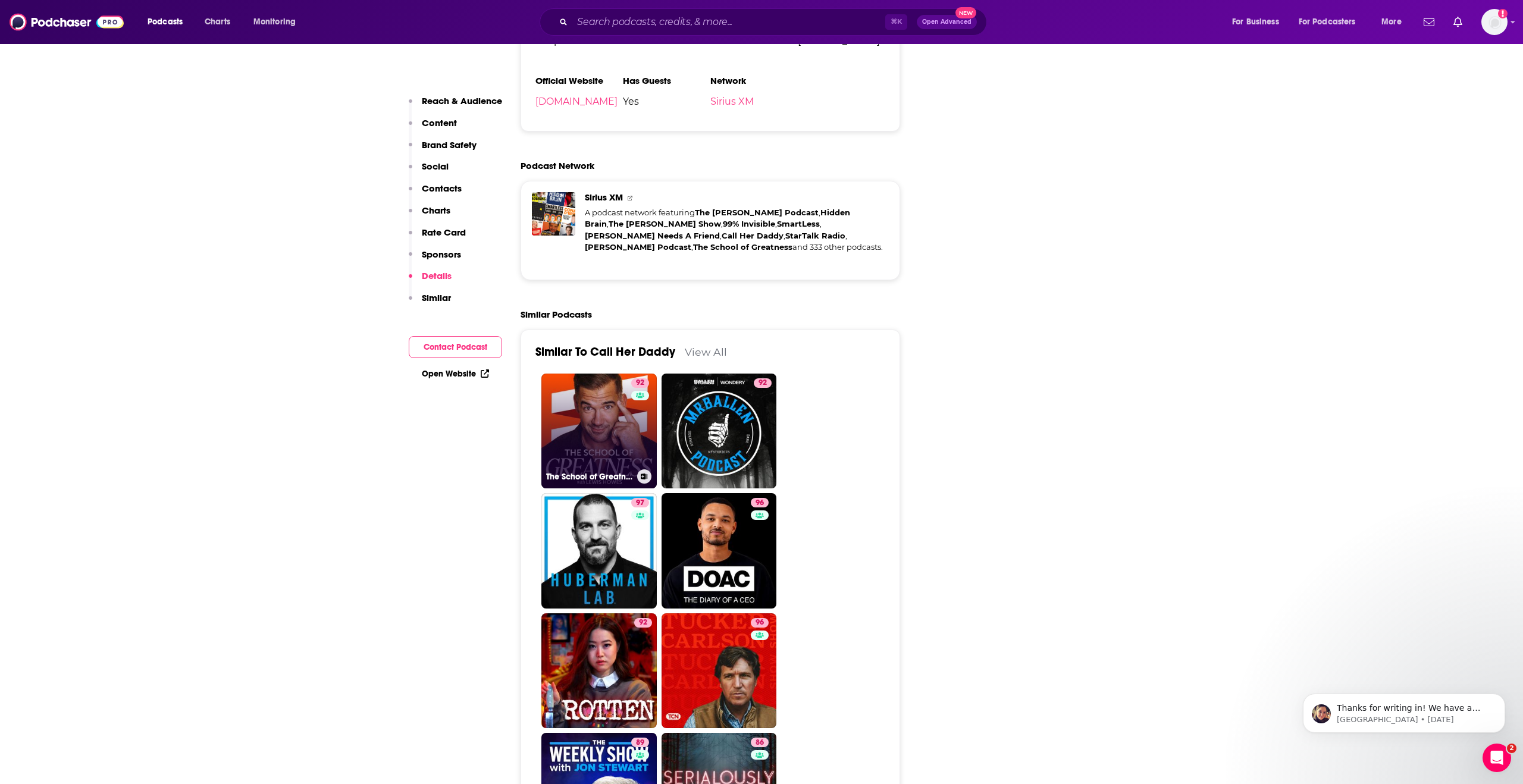
click at [594, 373] on link "92 The School of Greatness" at bounding box center [598, 431] width 116 height 116
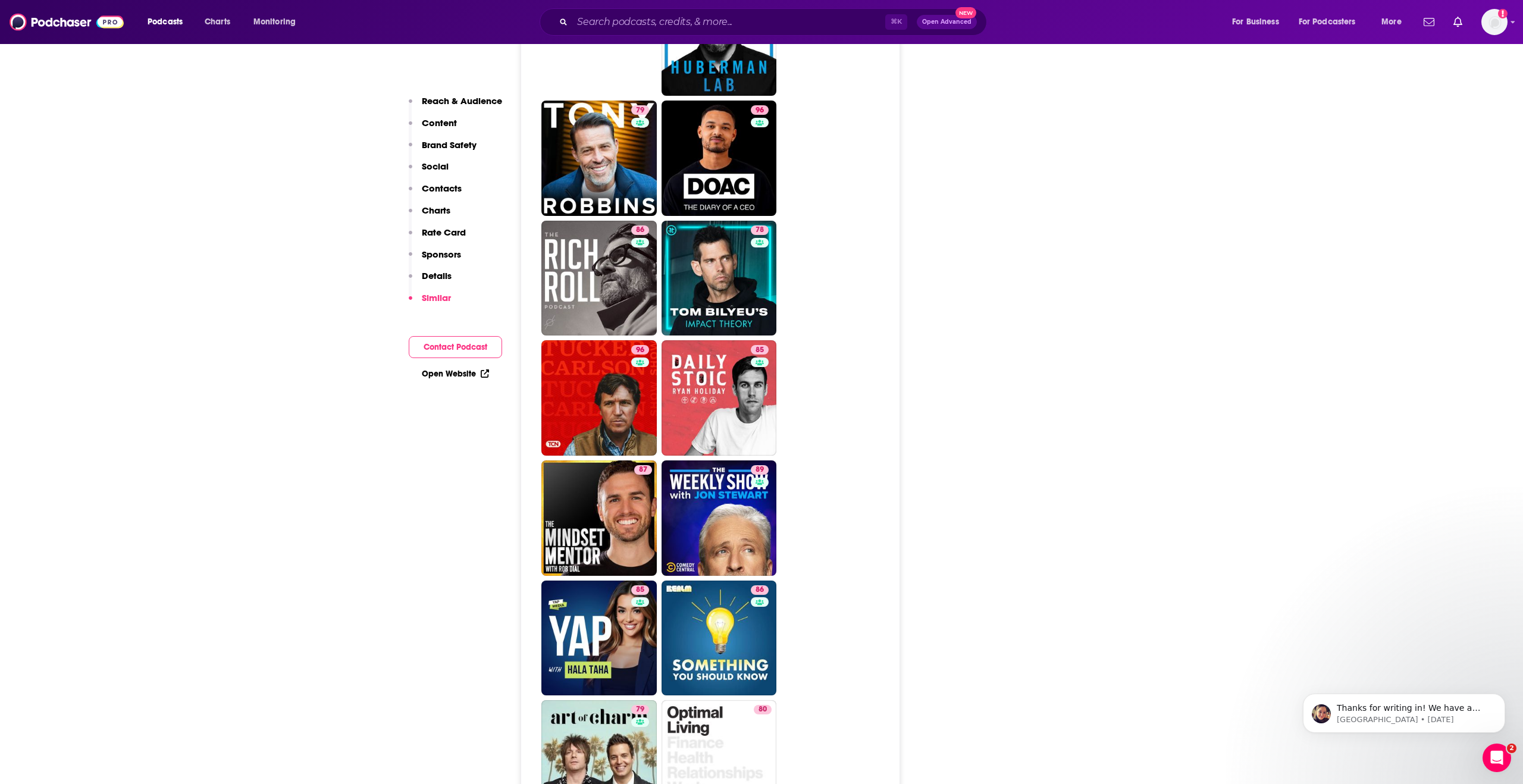
scroll to position [3622, 0]
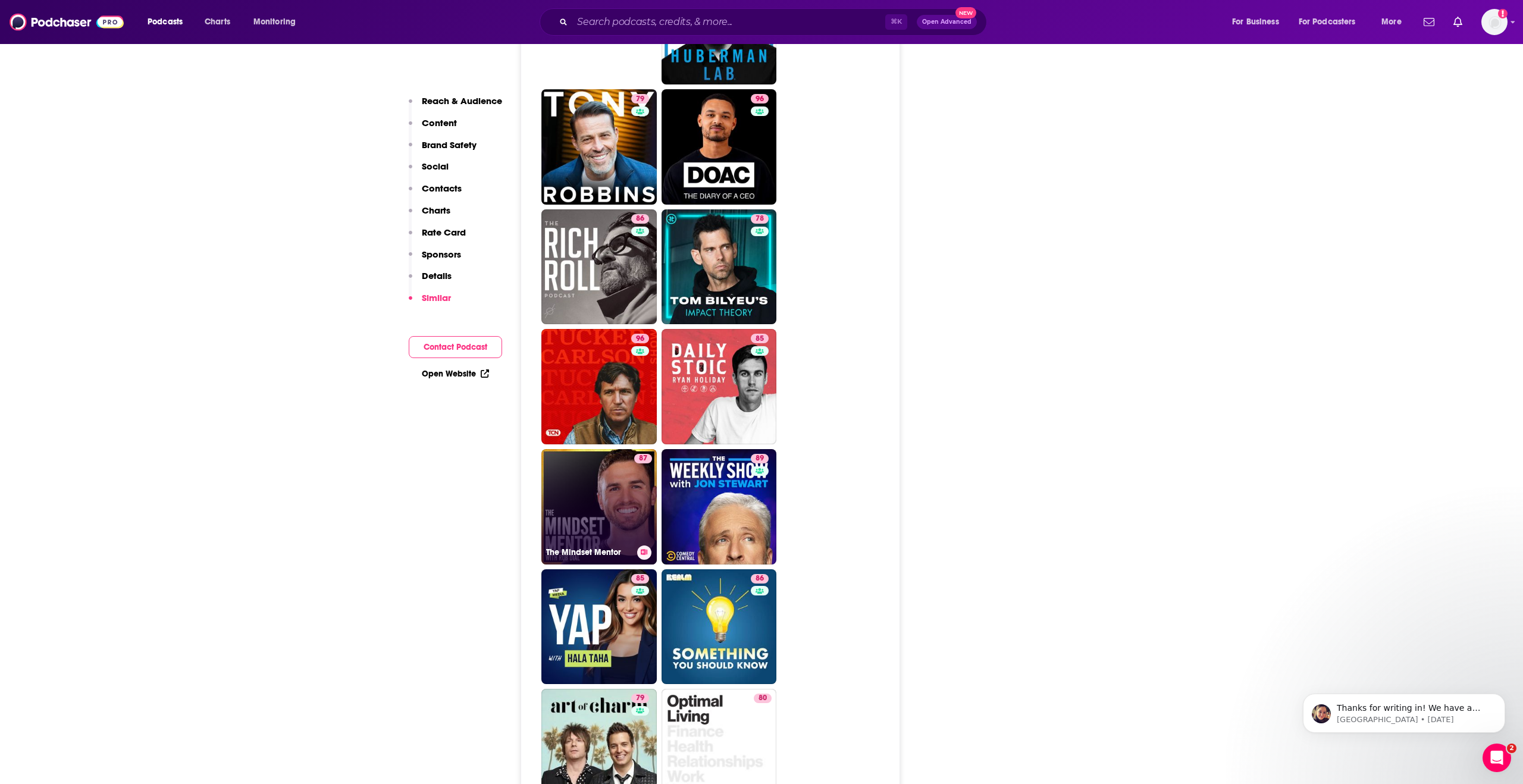
click at [580, 449] on link "87 The Mindset Mentor" at bounding box center [598, 506] width 116 height 116
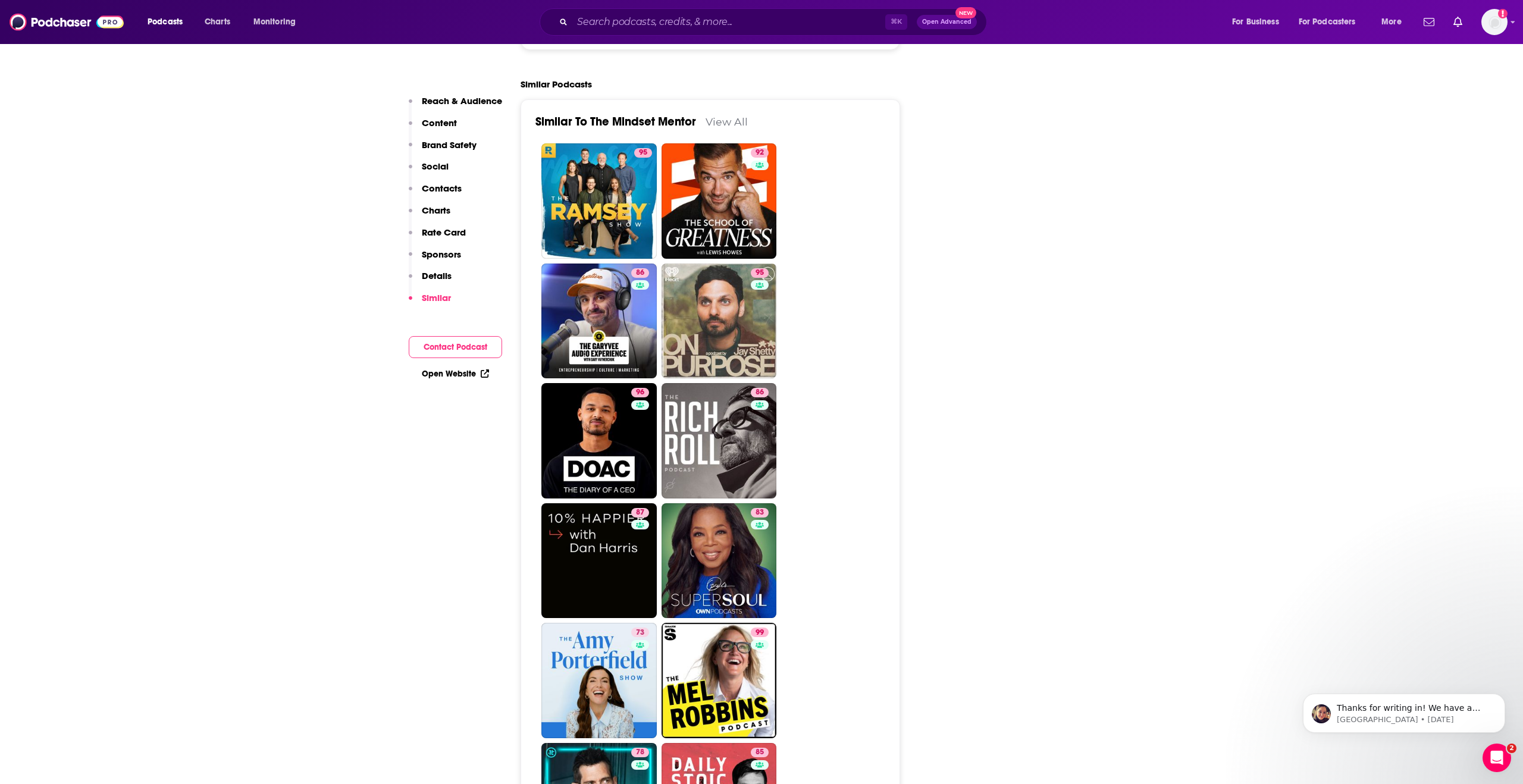
scroll to position [3054, 0]
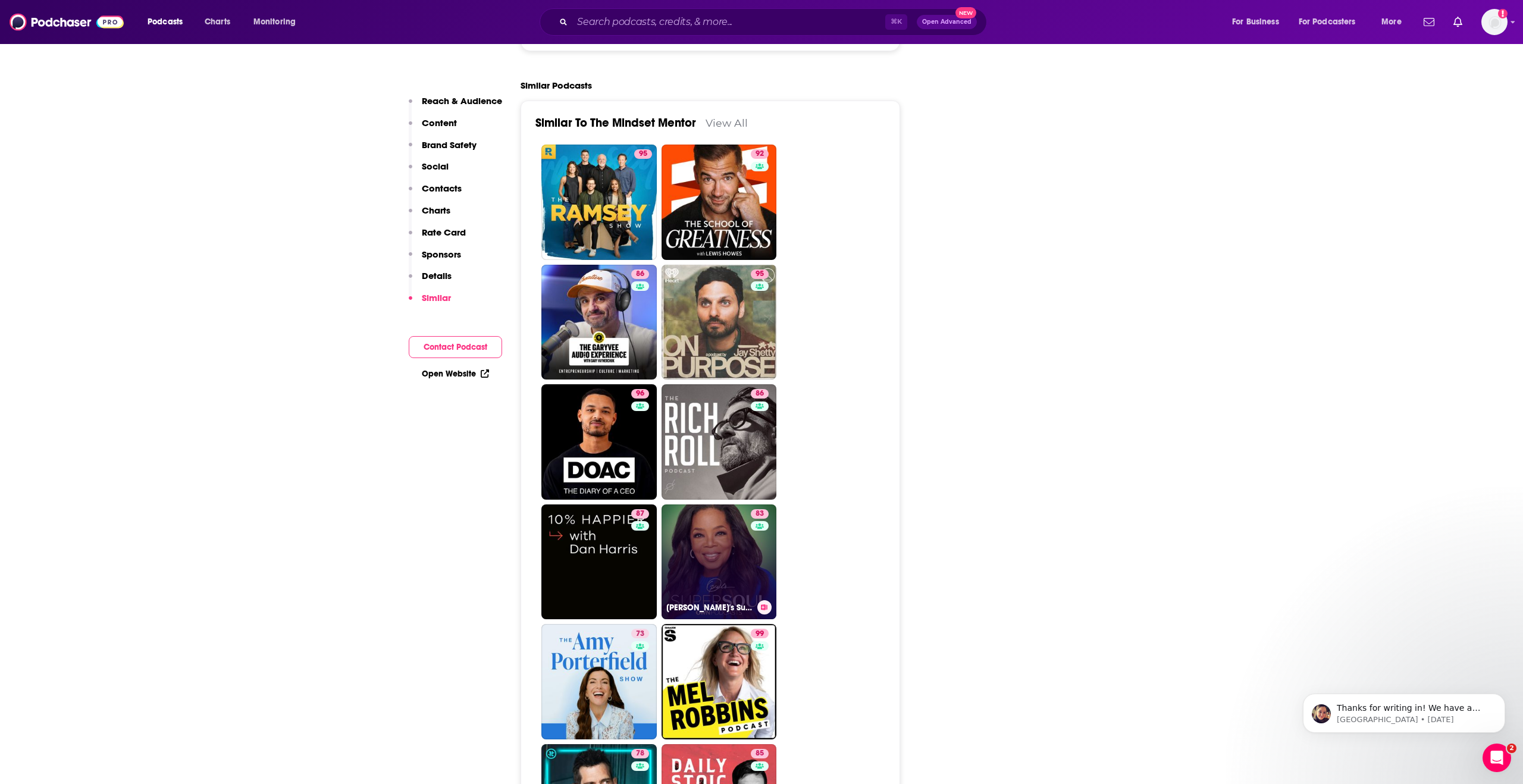
click at [762, 509] on div "83" at bounding box center [762, 554] width 21 height 91
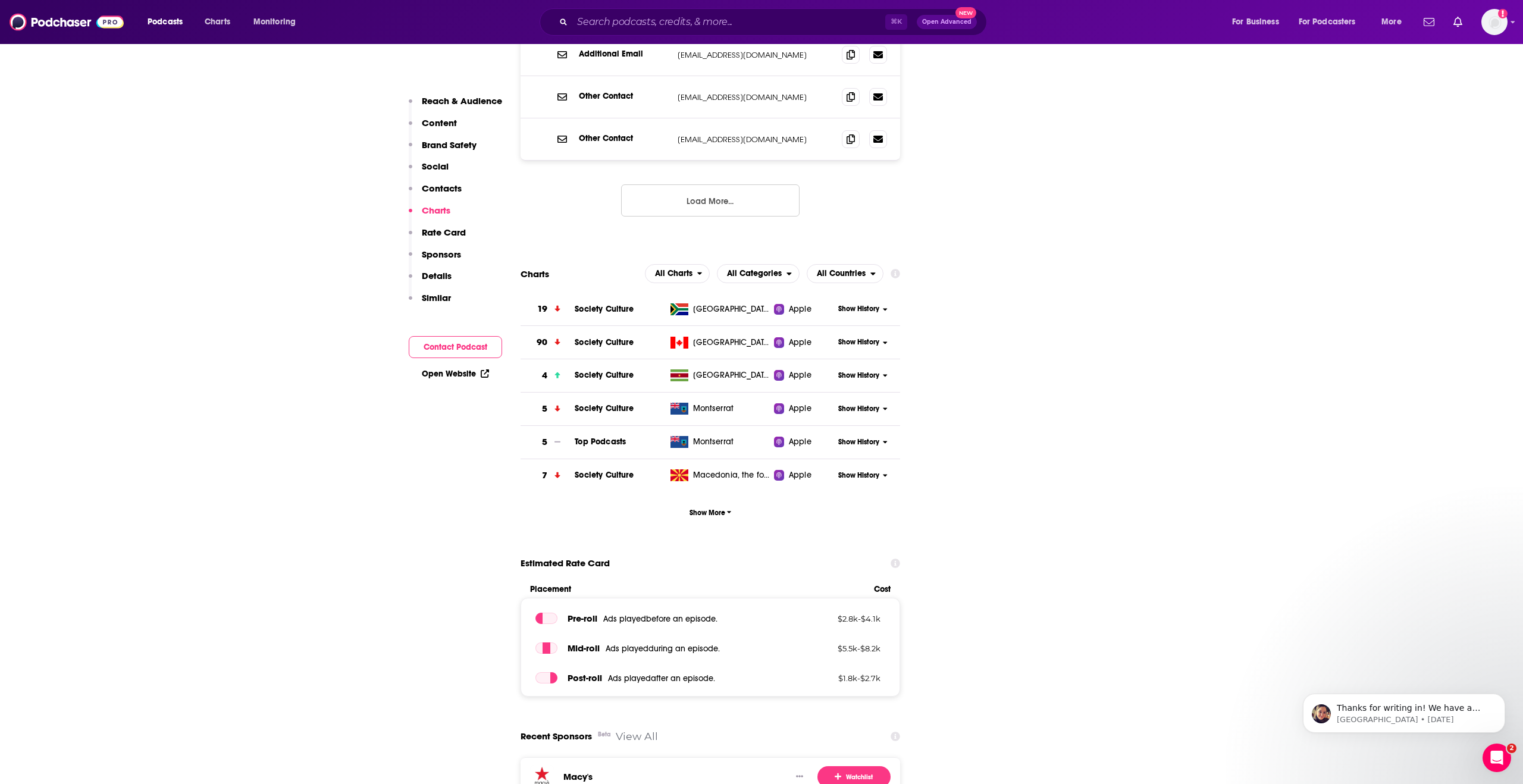
scroll to position [1682, 0]
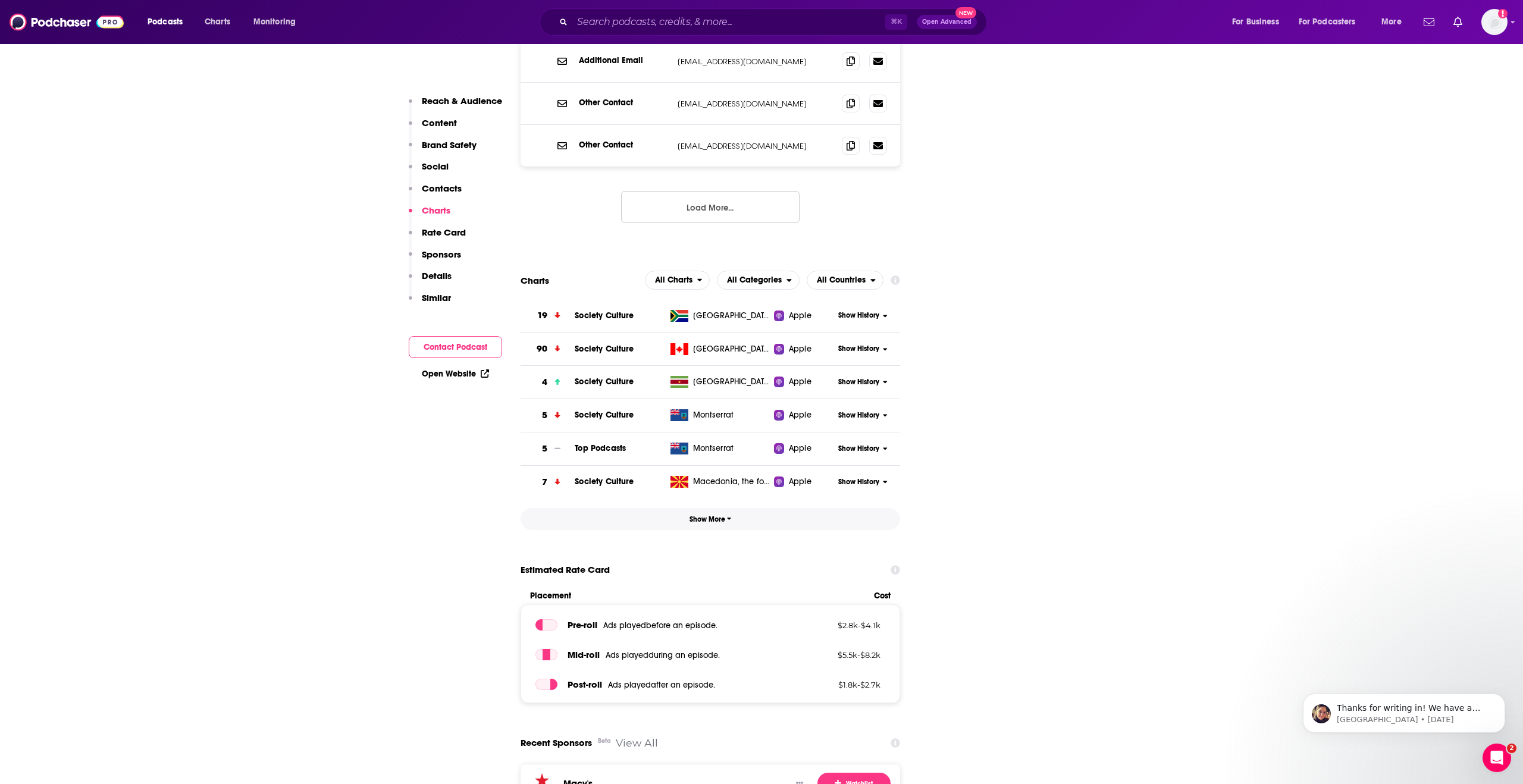
click at [706, 515] on span "Show More" at bounding box center [711, 519] width 42 height 8
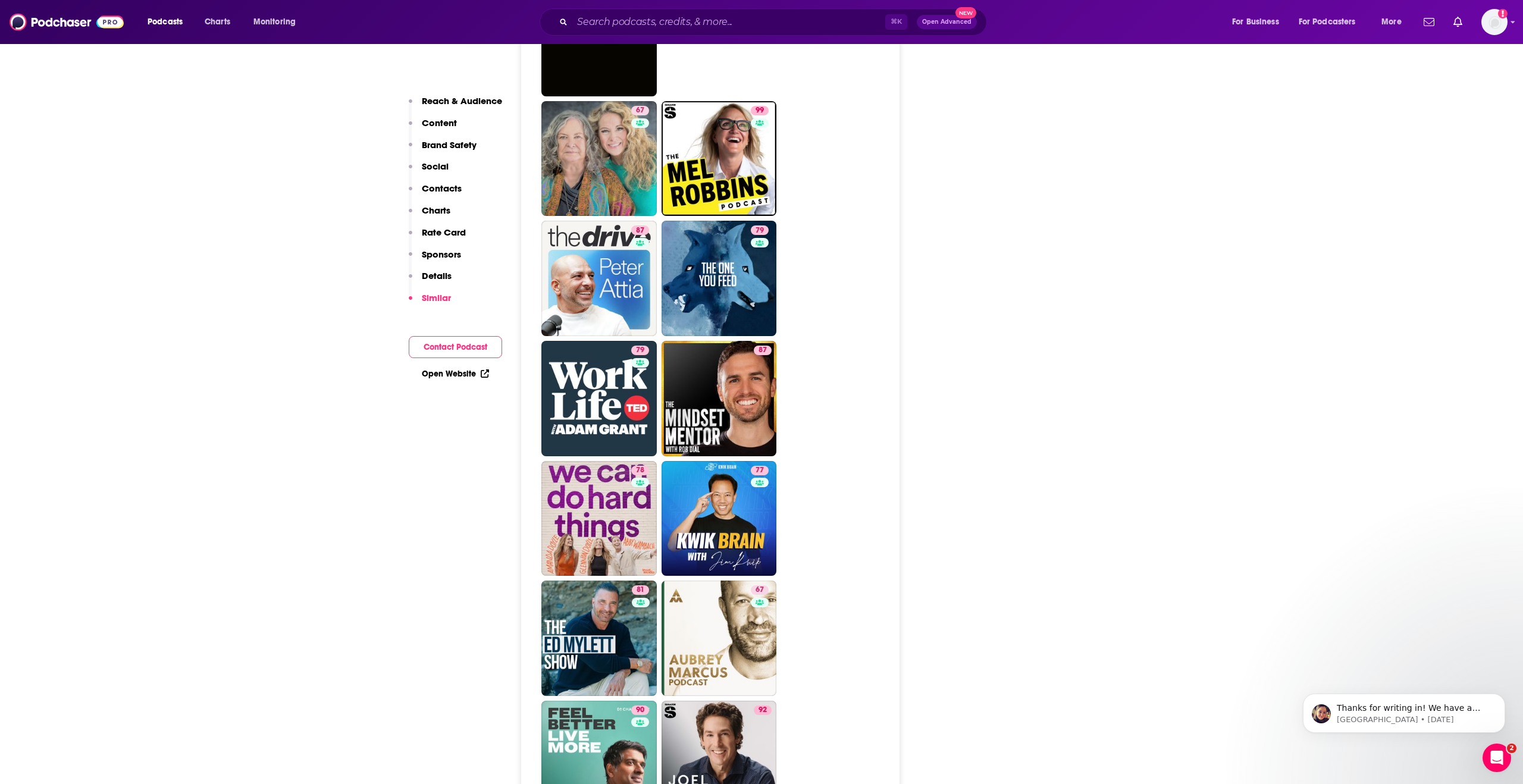
scroll to position [6874, 0]
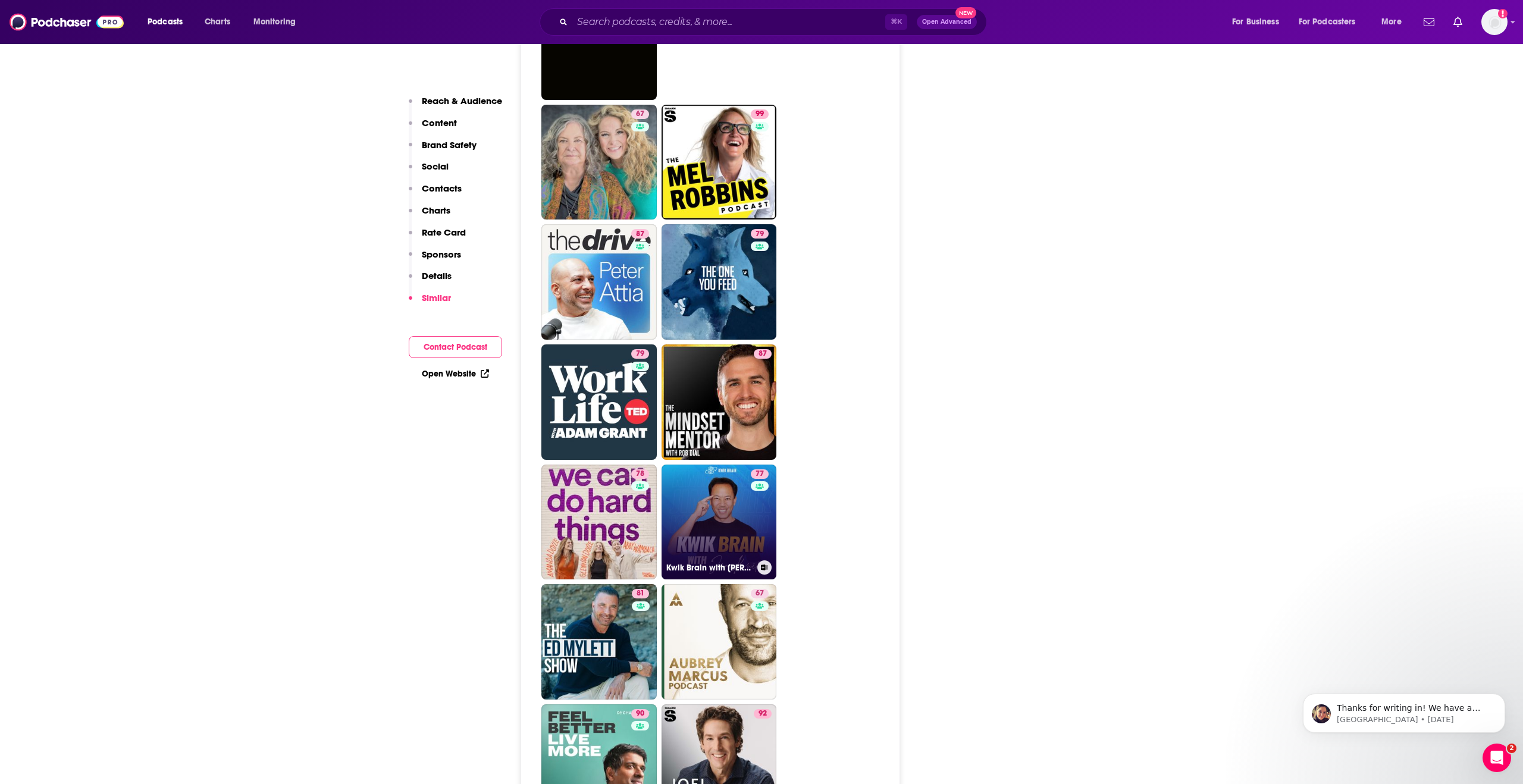
click at [715, 468] on link "77 Kwik Brain with [PERSON_NAME]" at bounding box center [719, 522] width 116 height 116
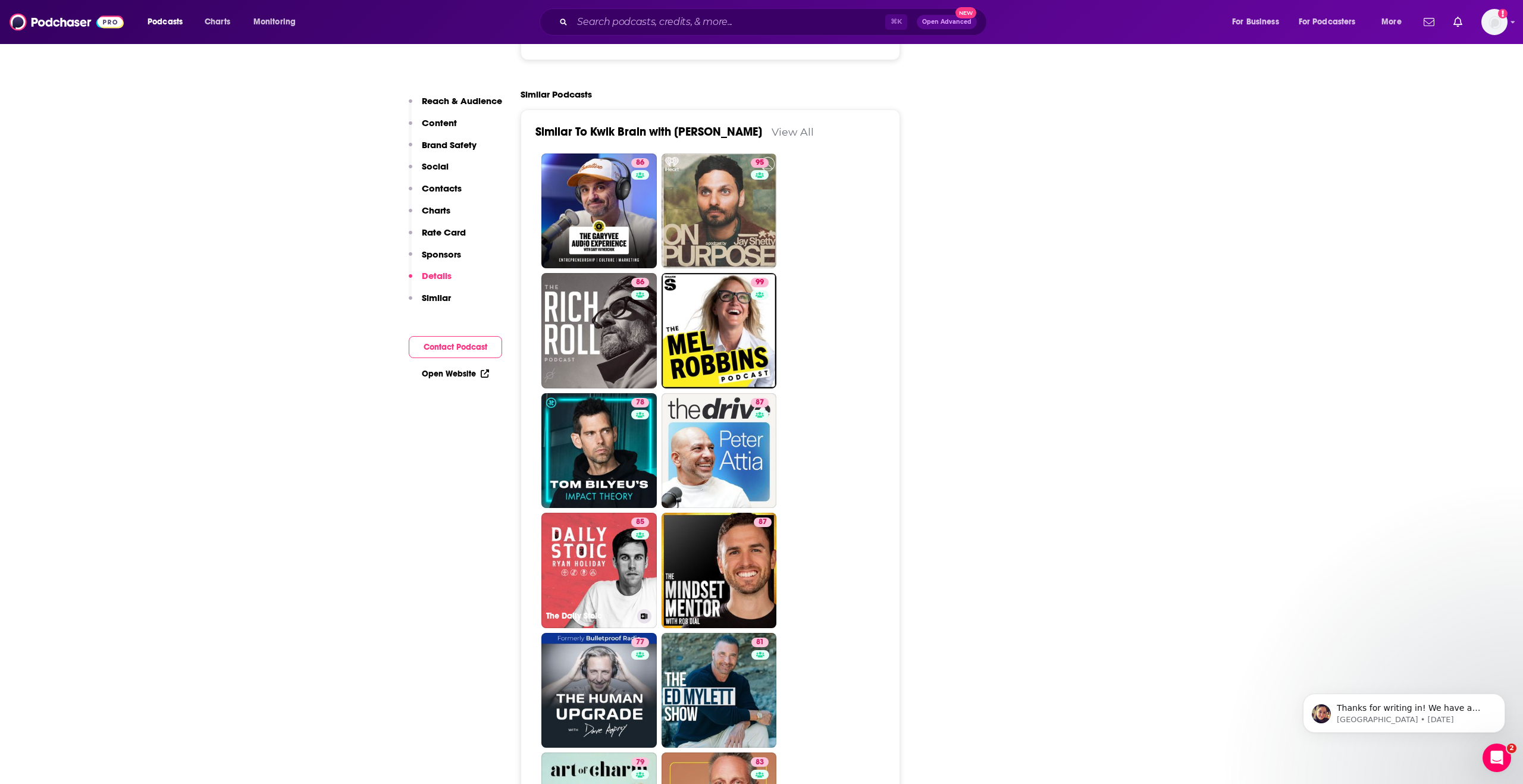
scroll to position [2700, 0]
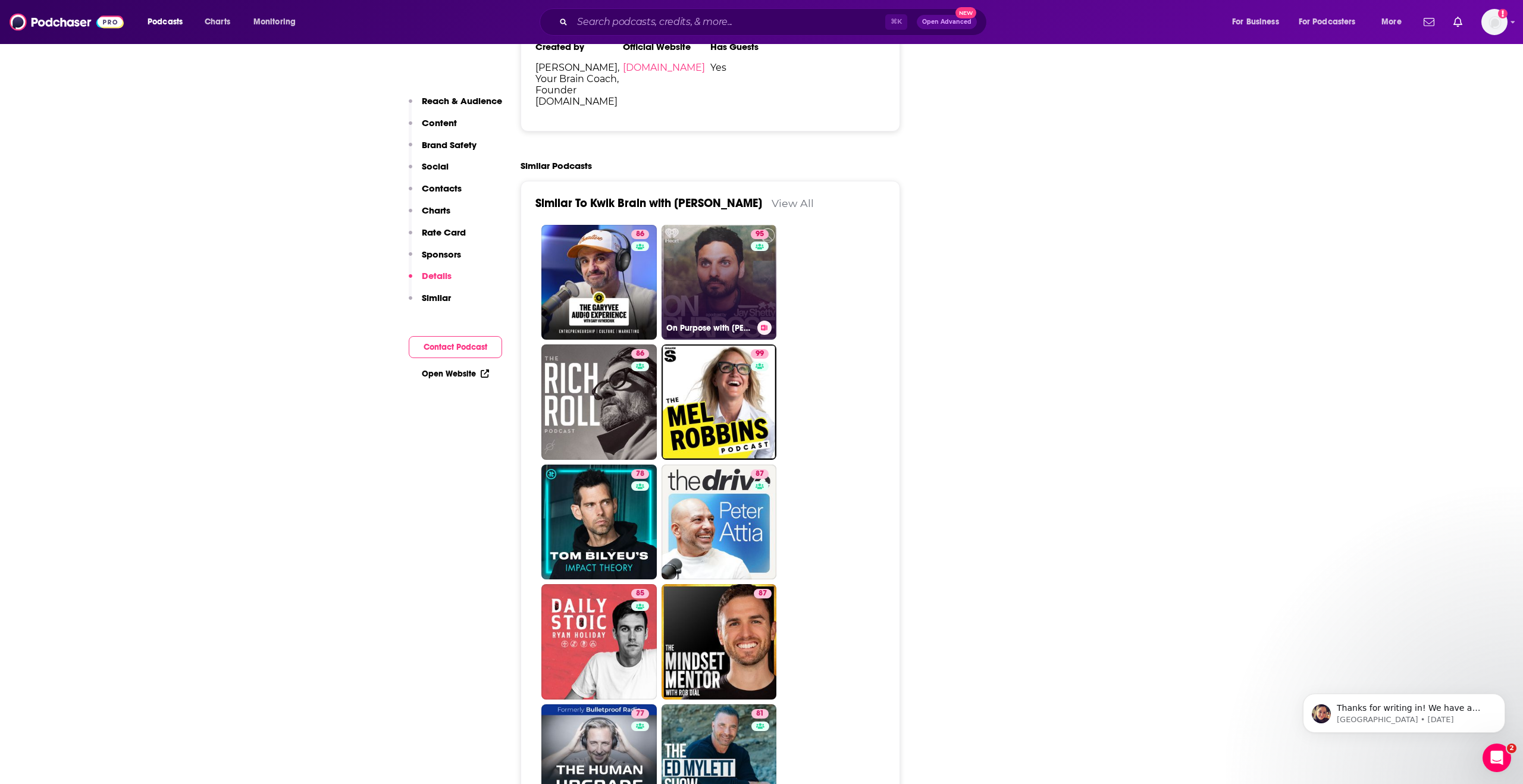
click at [747, 225] on link "95 On Purpose with [PERSON_NAME]" at bounding box center [719, 282] width 116 height 116
type input "[URL][DOMAIN_NAME][PERSON_NAME]"
